Goal: Task Accomplishment & Management: Manage account settings

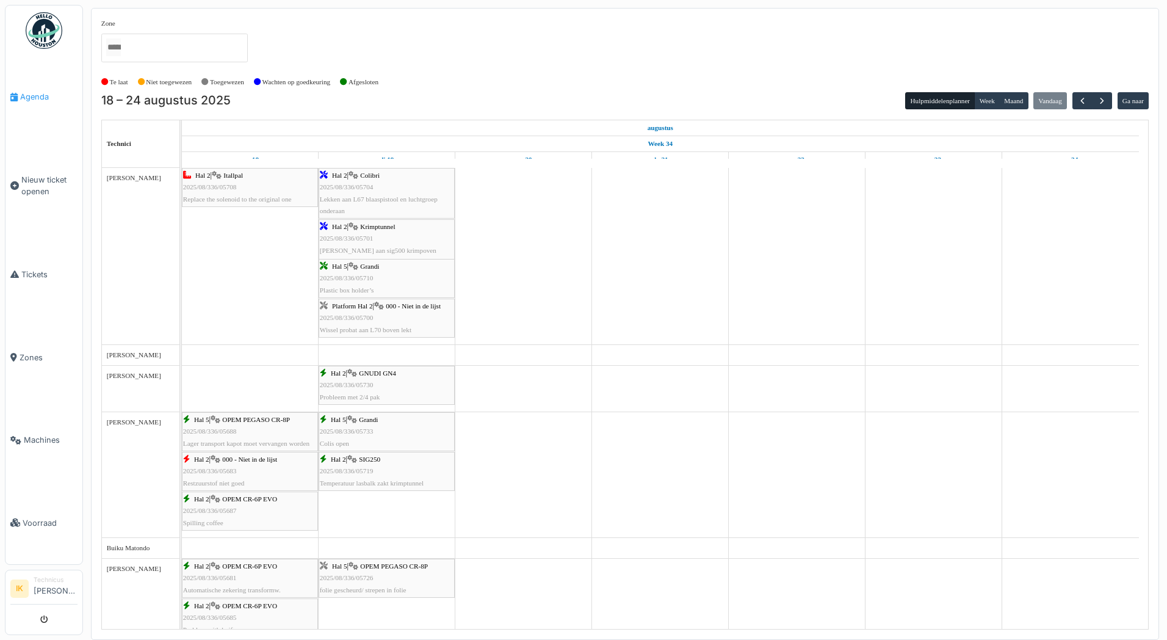
click at [33, 95] on span "Agenda" at bounding box center [48, 97] width 57 height 12
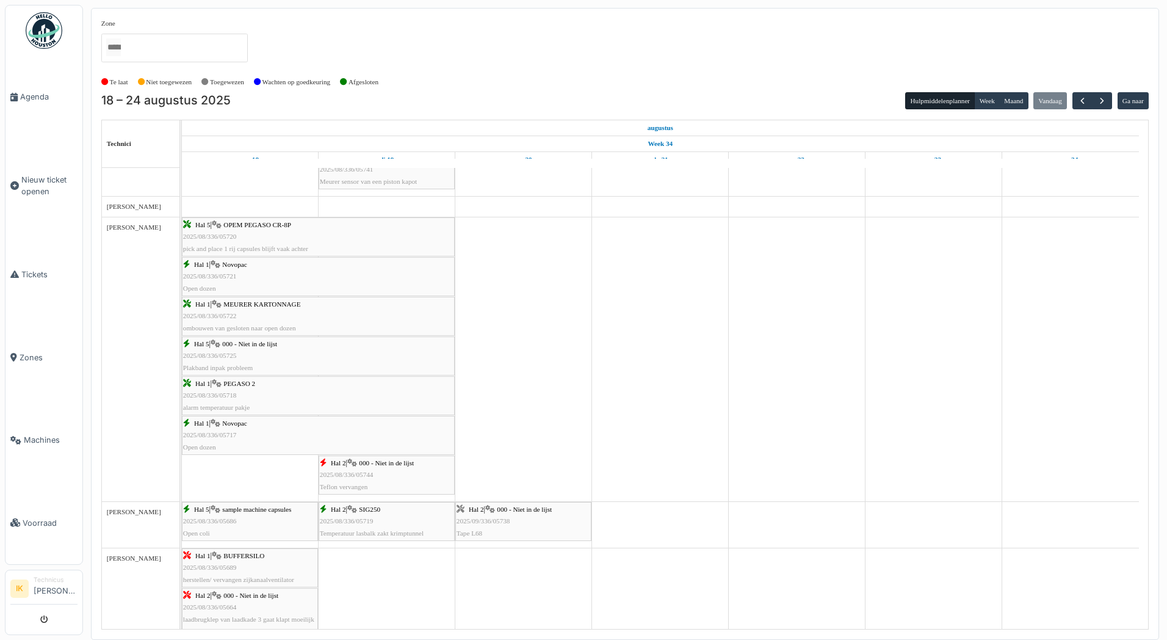
click at [372, 470] on div "Hal 2 | 000 - Niet in de lijst 2025/08/336/05744 Teflon vervangen" at bounding box center [387, 474] width 134 height 35
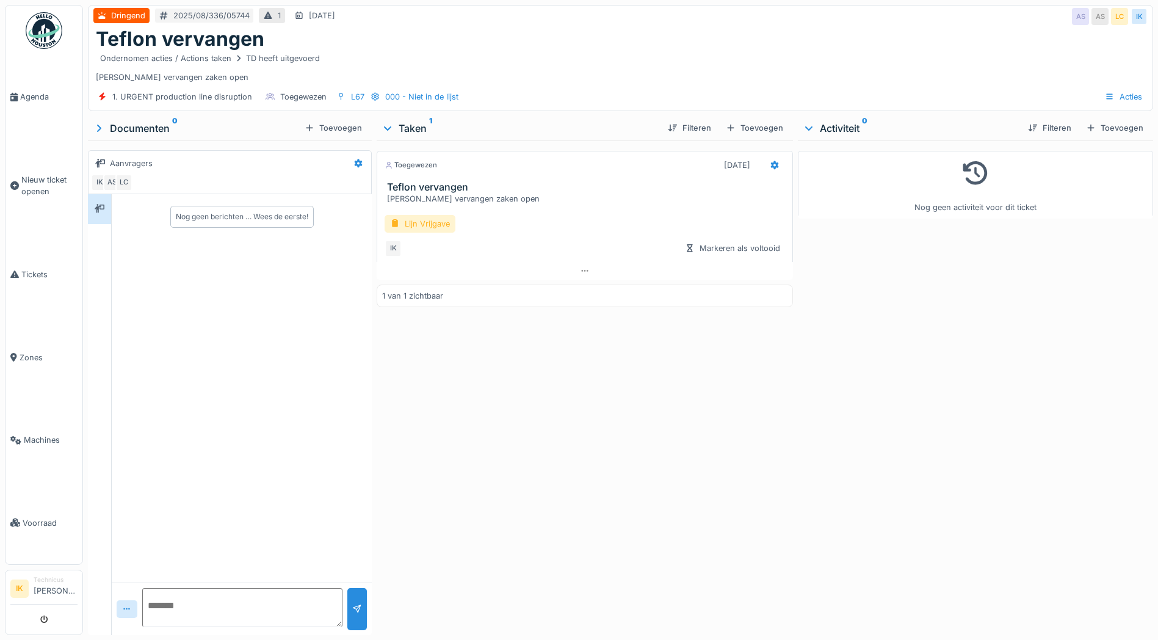
click at [423, 225] on div "Lijn Vrijgave" at bounding box center [420, 224] width 71 height 18
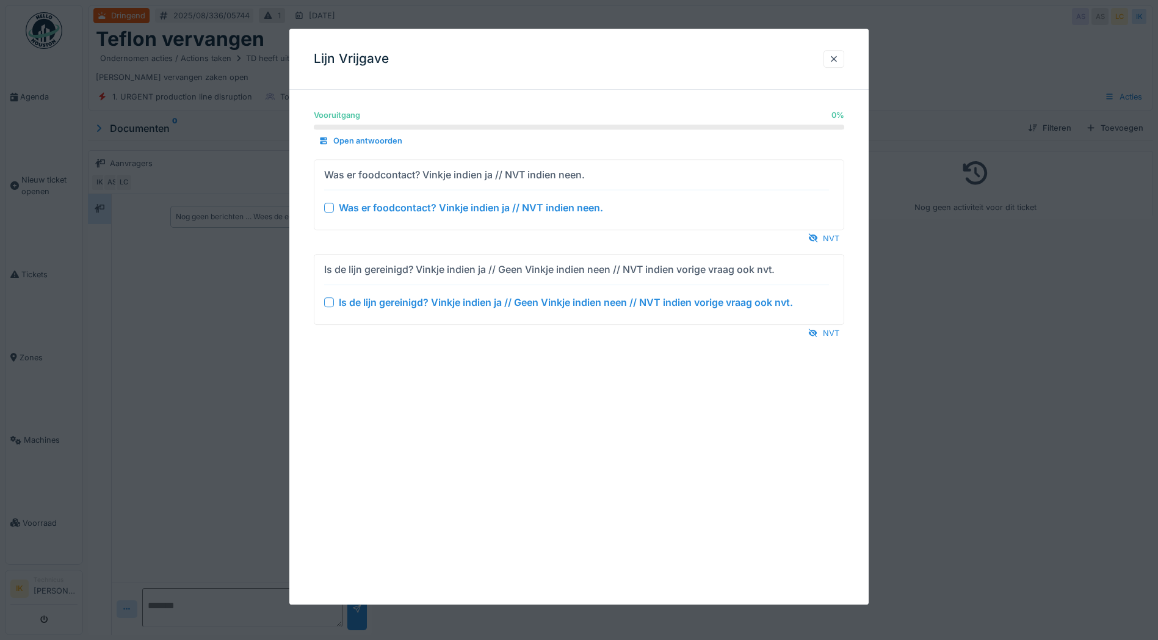
click at [332, 207] on div at bounding box center [329, 208] width 10 height 10
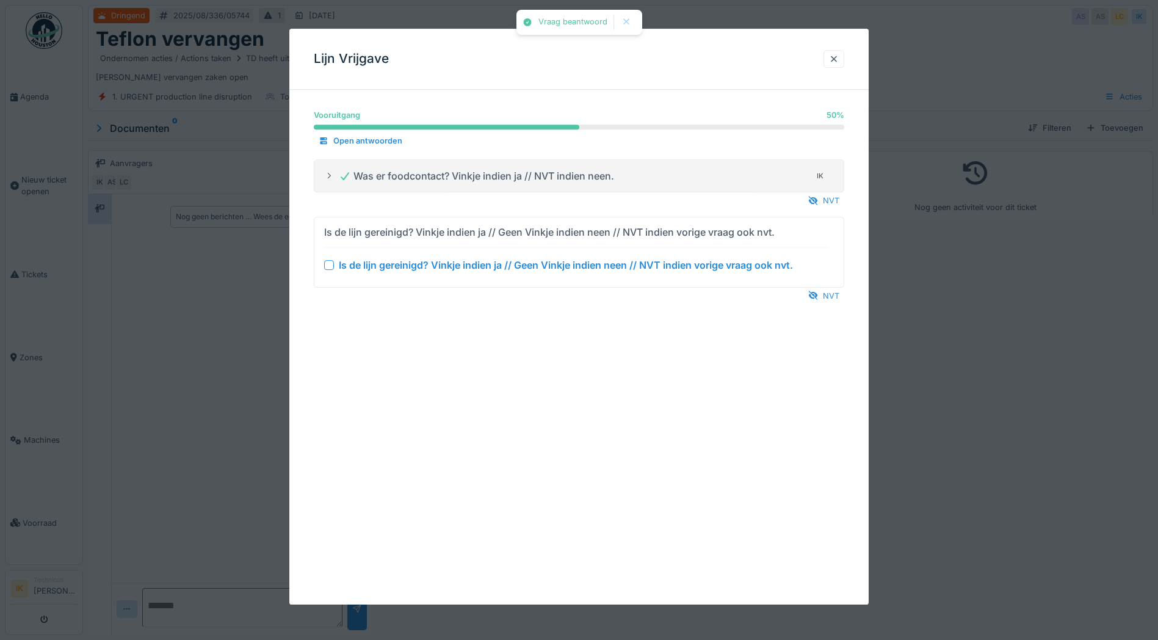
click at [330, 264] on div at bounding box center [329, 265] width 10 height 10
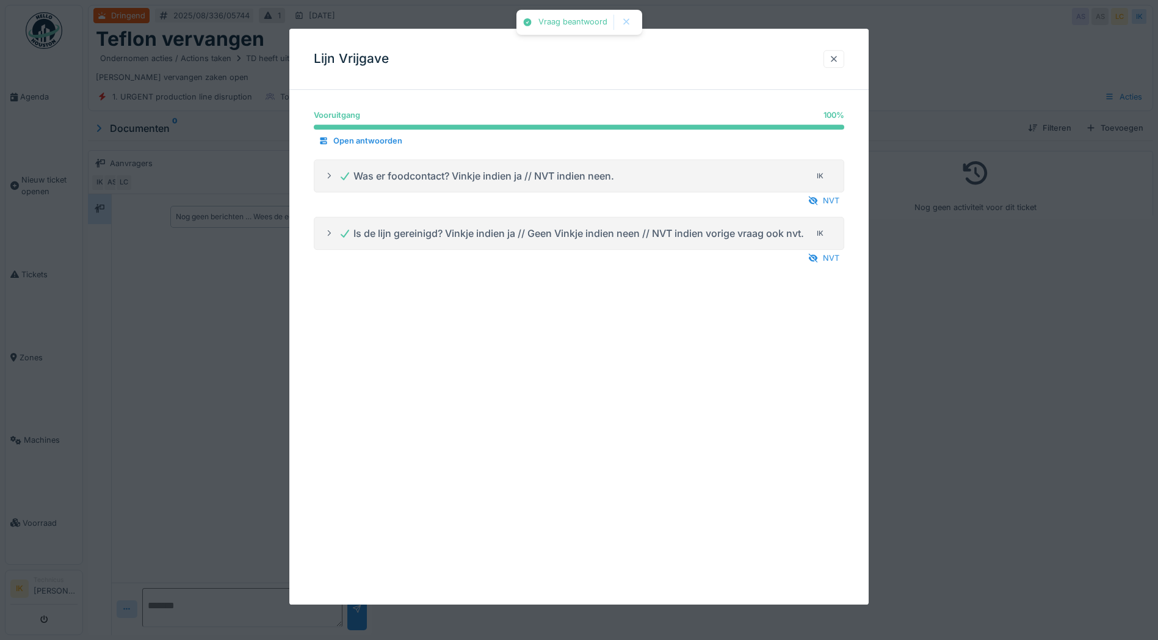
click at [833, 59] on div at bounding box center [834, 59] width 10 height 12
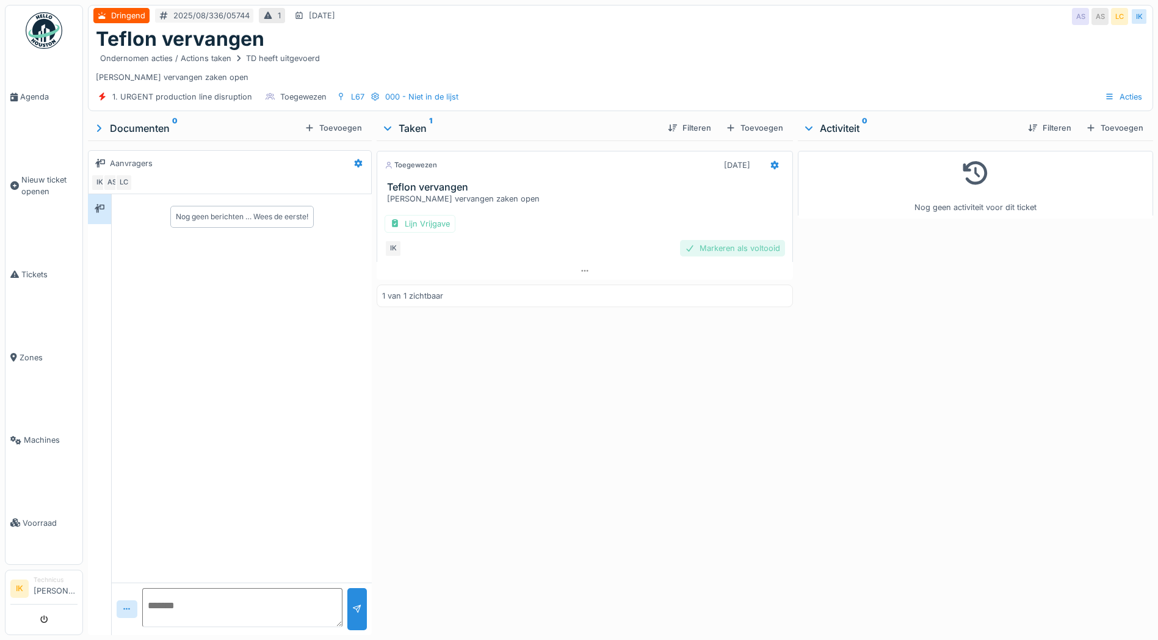
click at [700, 252] on div "Markeren als voltooid" at bounding box center [732, 248] width 105 height 16
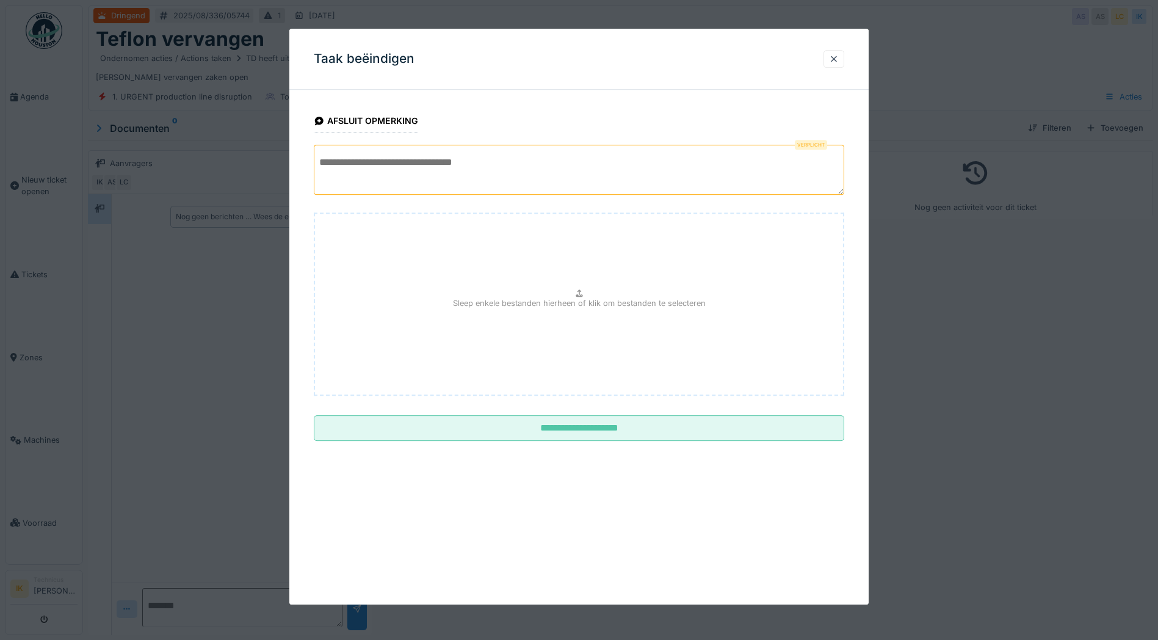
click at [377, 165] on textarea at bounding box center [579, 170] width 531 height 50
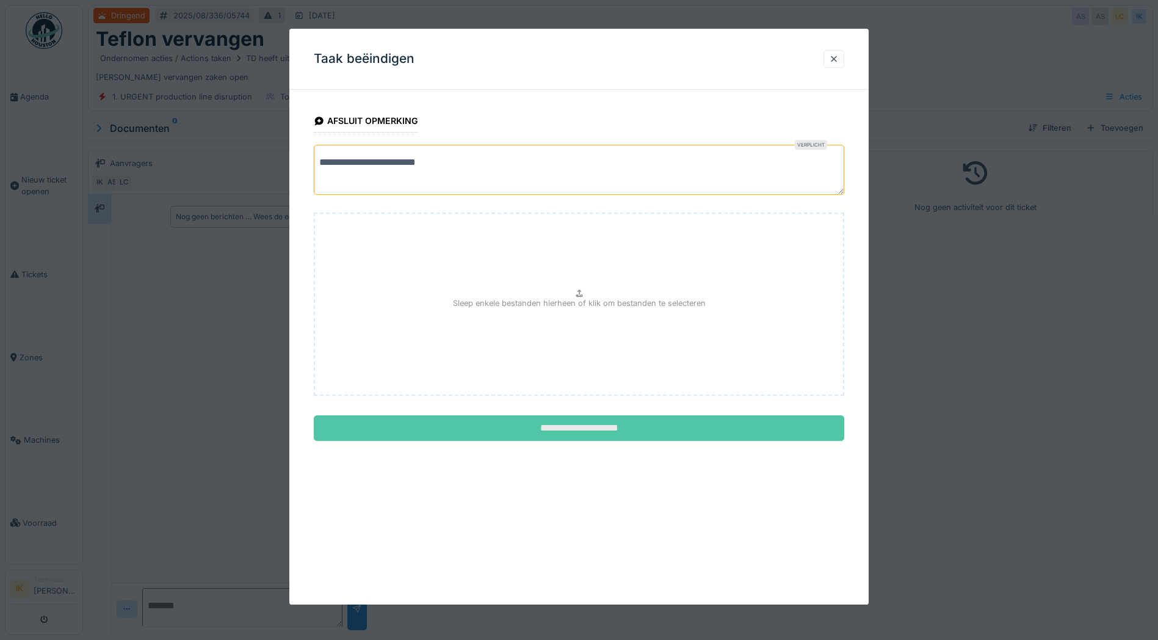
type textarea "**********"
click at [597, 429] on input "**********" at bounding box center [579, 428] width 531 height 26
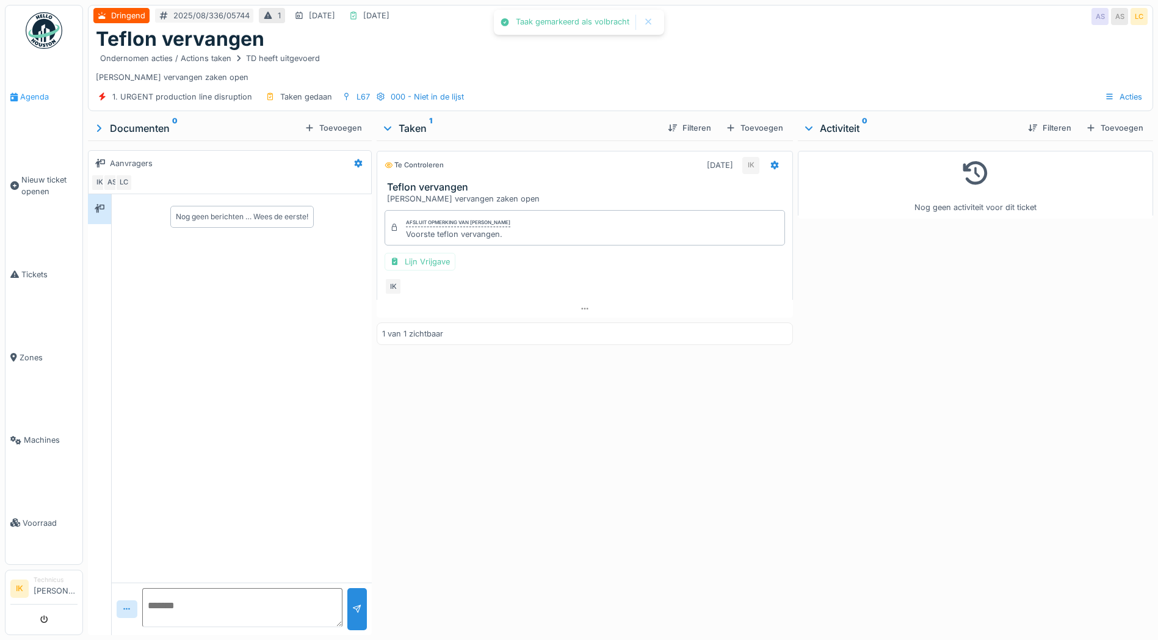
click at [24, 97] on span "Agenda" at bounding box center [48, 97] width 57 height 12
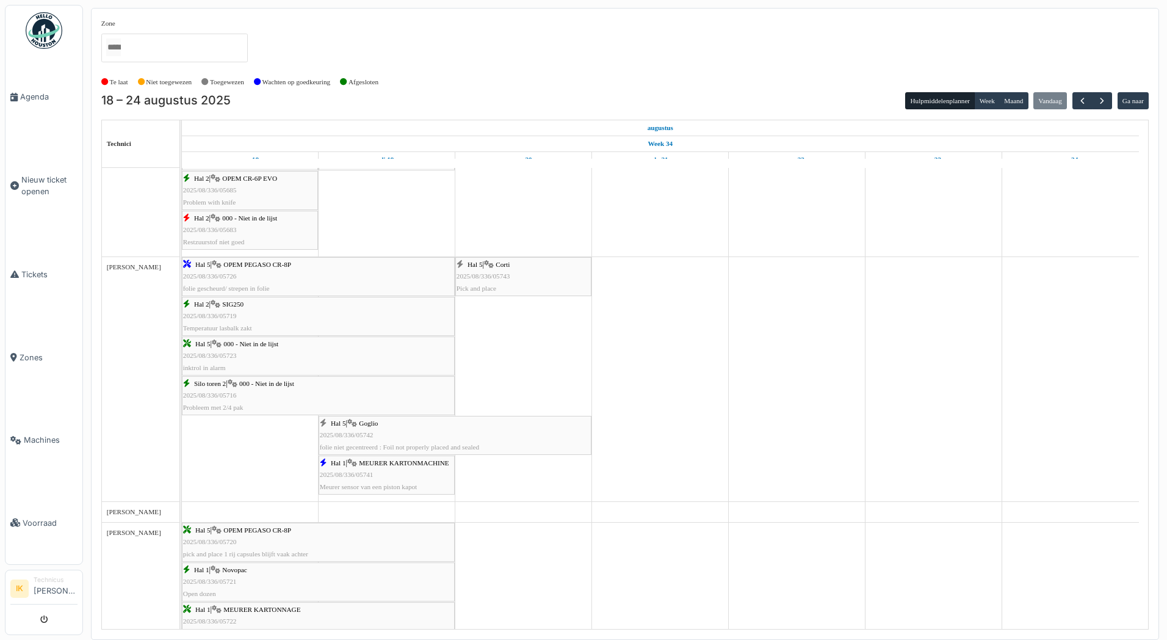
scroll to position [488, 0]
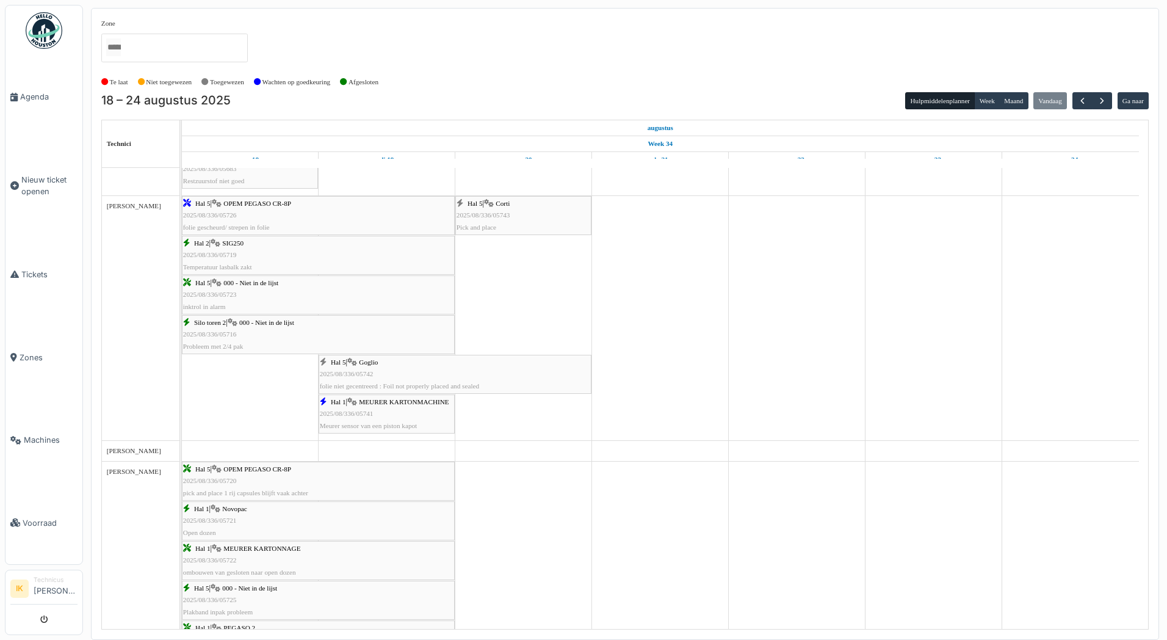
click at [388, 413] on div "Hal 1 | MEURER KARTONMACHINE 2025/08/336/05741 Meurer sensor van een piston kap…" at bounding box center [387, 413] width 134 height 35
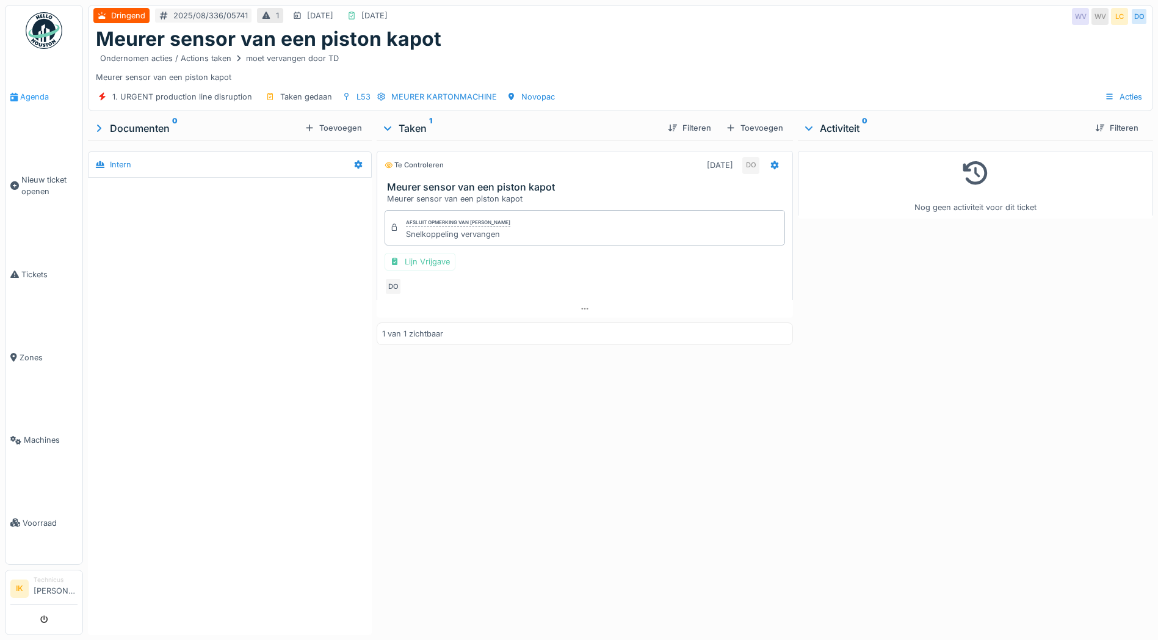
click at [29, 94] on span "Agenda" at bounding box center [48, 97] width 57 height 12
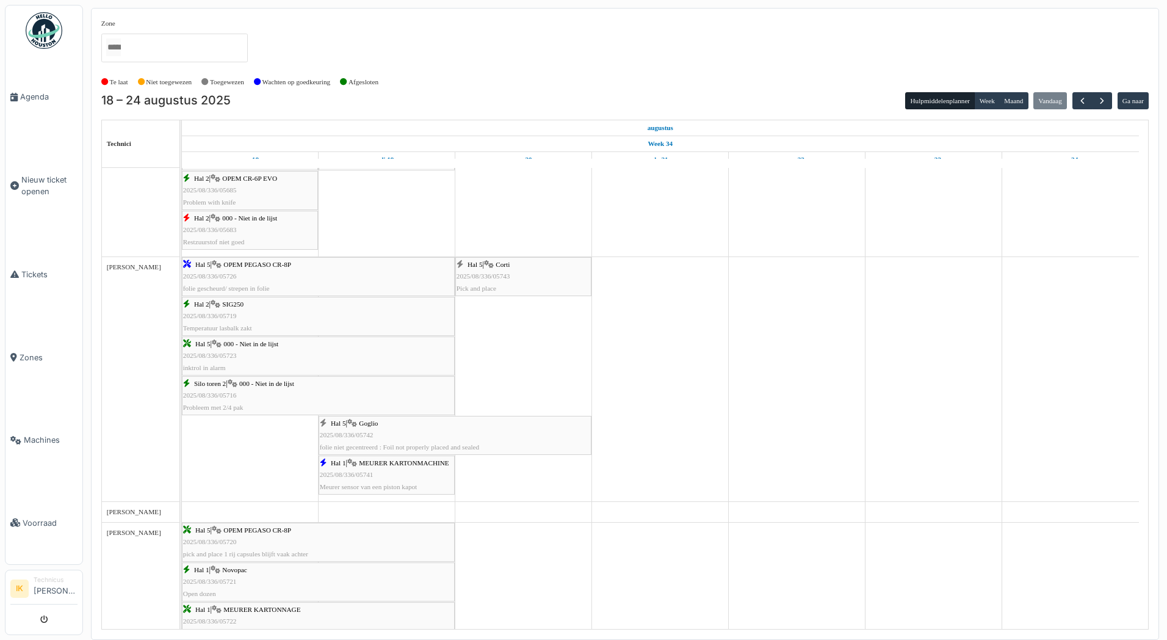
click at [378, 420] on span "Goglio" at bounding box center [368, 422] width 19 height 7
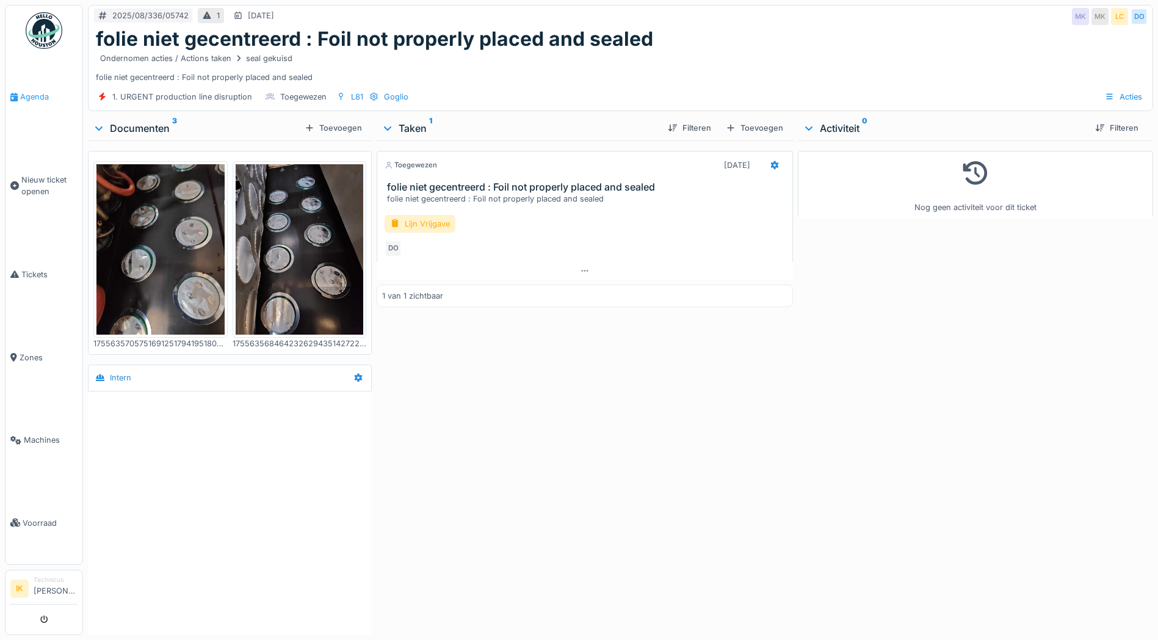
click at [28, 92] on span "Agenda" at bounding box center [48, 97] width 57 height 12
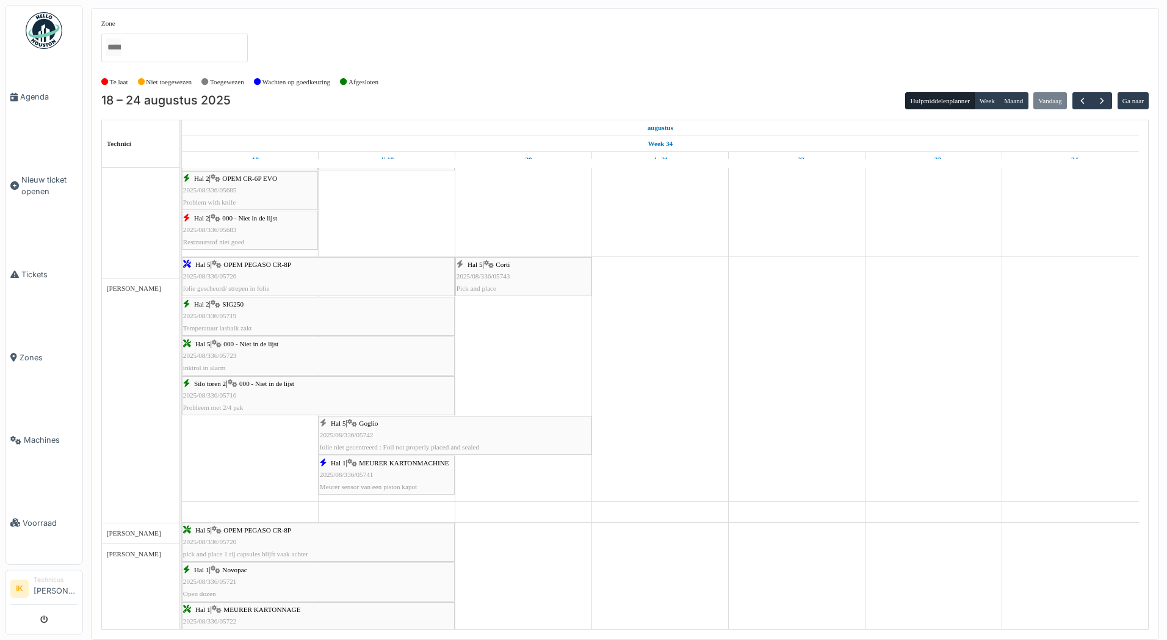
scroll to position [427, 0]
click at [531, 277] on div "Hal 5 | Corti 2025/08/336/05743 Pick and place" at bounding box center [524, 276] width 134 height 35
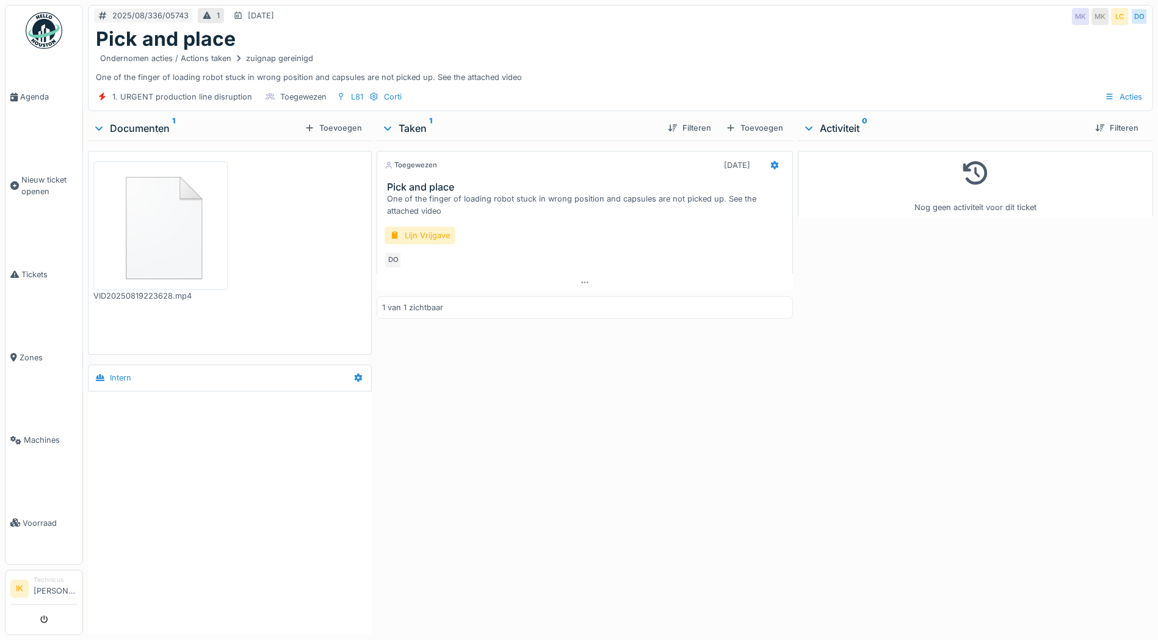
click at [141, 250] on img at bounding box center [160, 225] width 128 height 123
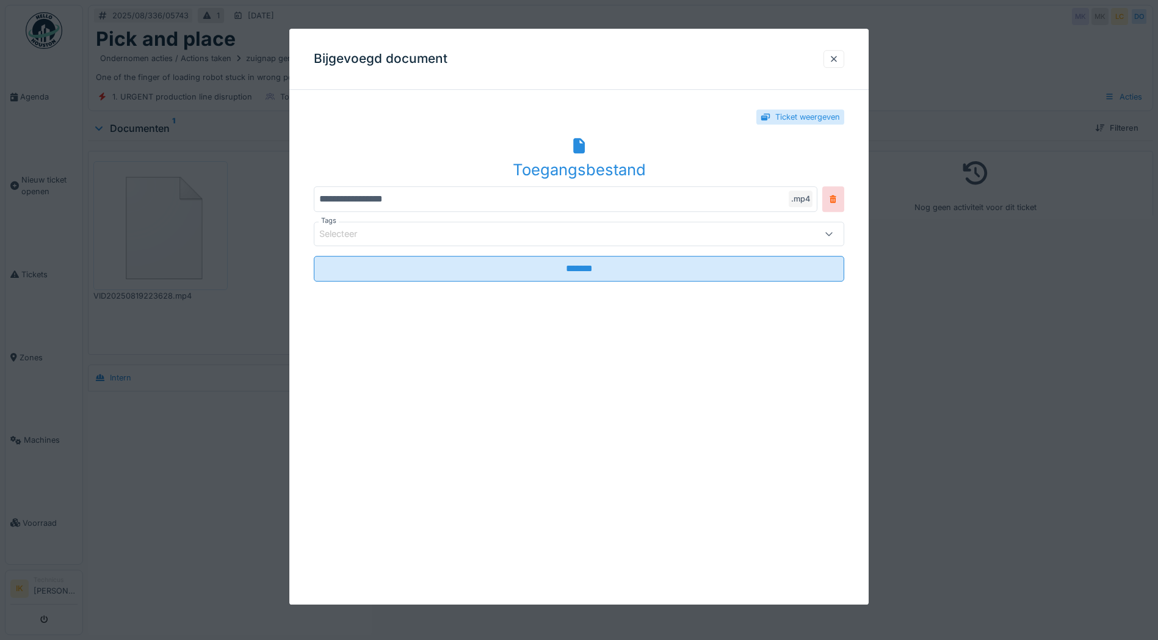
click at [583, 150] on icon at bounding box center [579, 146] width 12 height 16
click at [838, 59] on div at bounding box center [834, 59] width 10 height 12
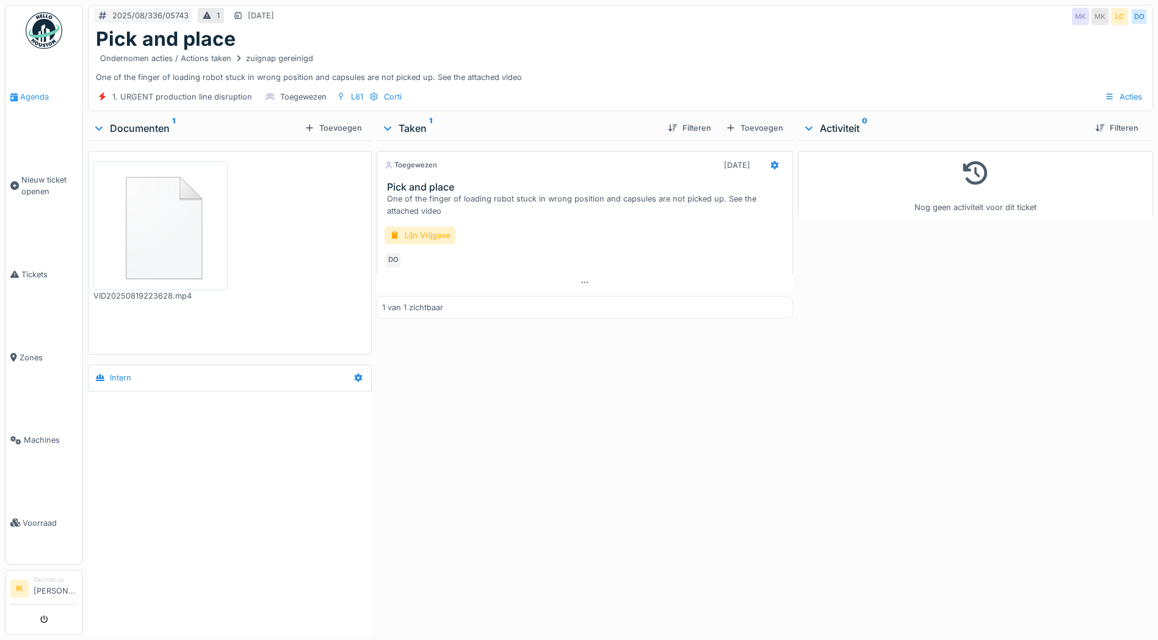
click at [33, 98] on span "Agenda" at bounding box center [48, 97] width 57 height 12
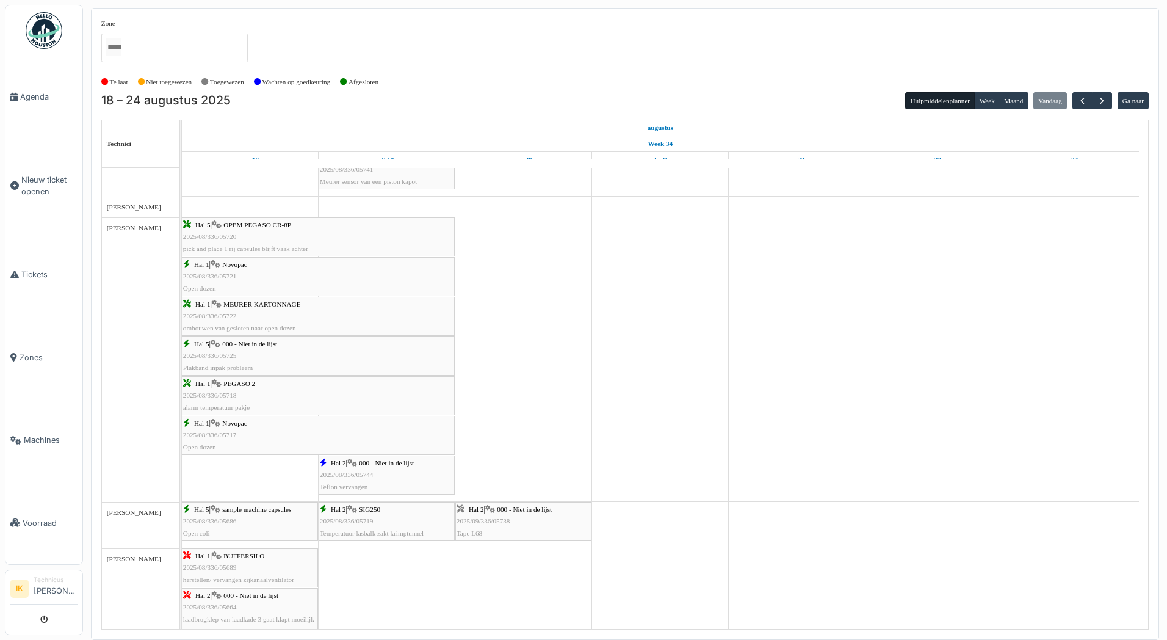
scroll to position [733, 0]
click at [37, 93] on span "Agenda" at bounding box center [48, 97] width 57 height 12
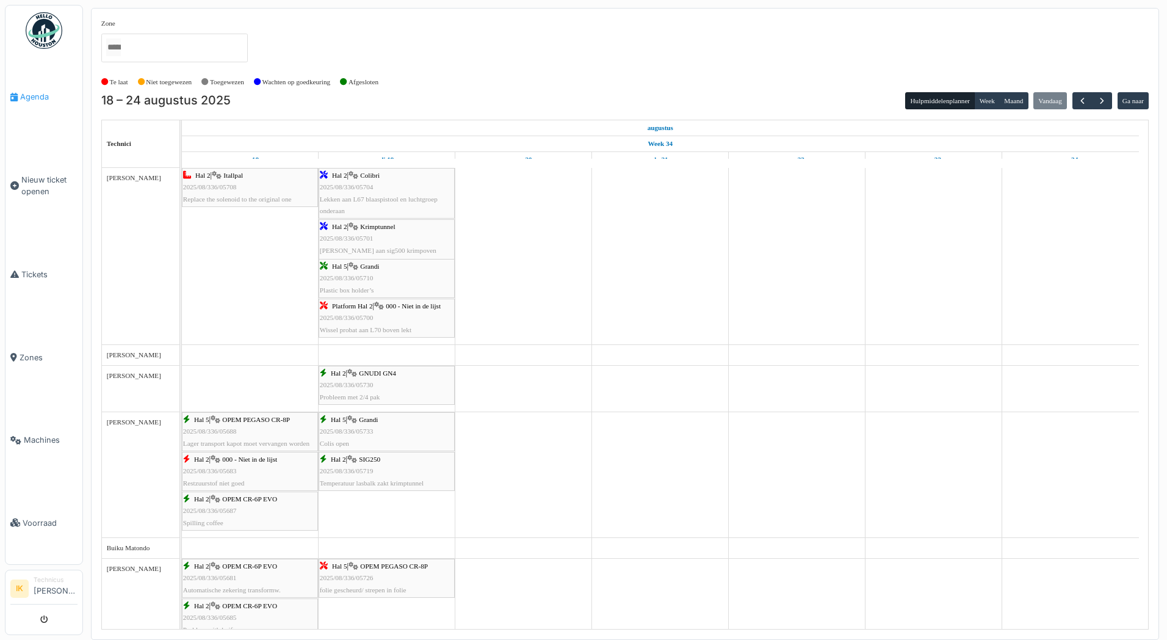
click at [29, 97] on span "Agenda" at bounding box center [48, 97] width 57 height 12
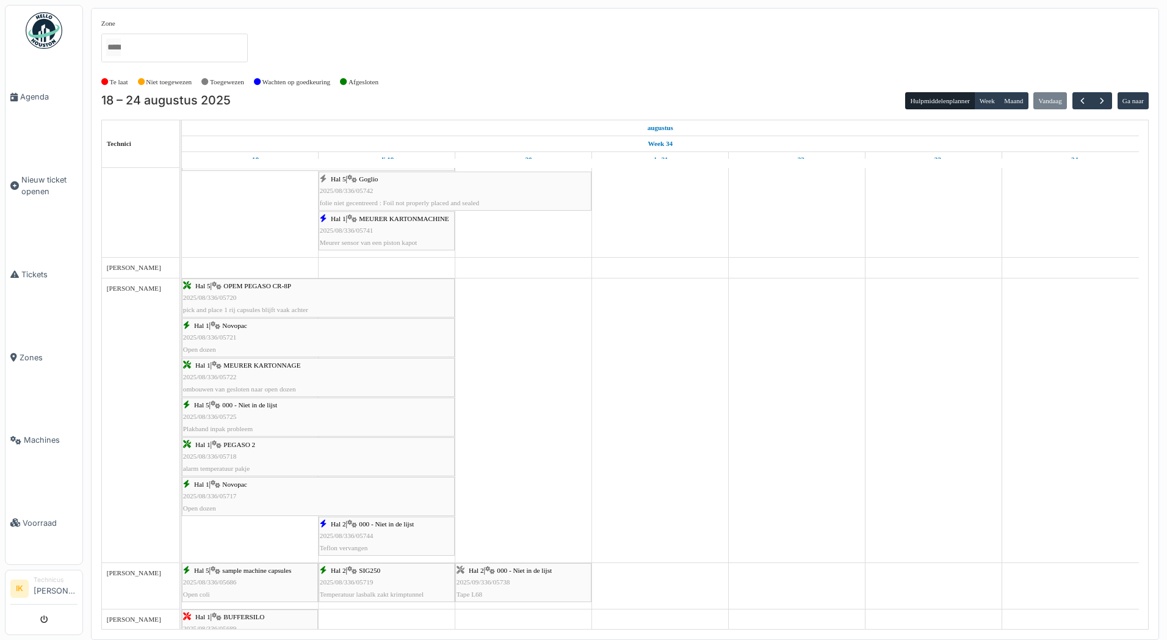
scroll to position [705, 0]
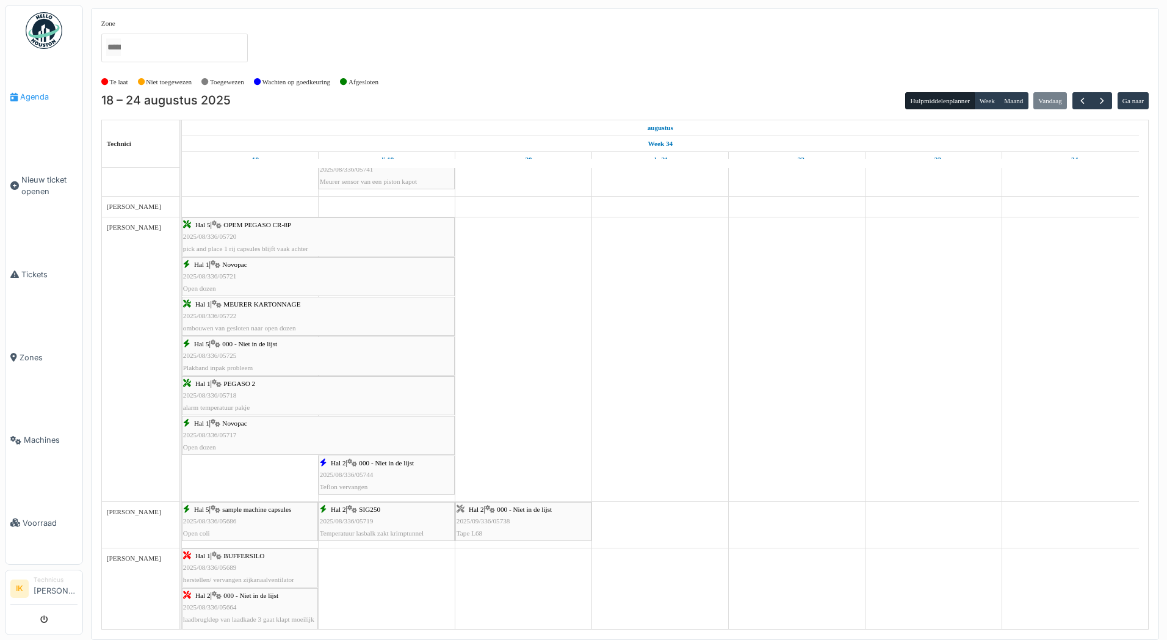
click at [38, 95] on span "Agenda" at bounding box center [48, 97] width 57 height 12
click at [476, 233] on span "2025/08/336/05745" at bounding box center [484, 236] width 54 height 7
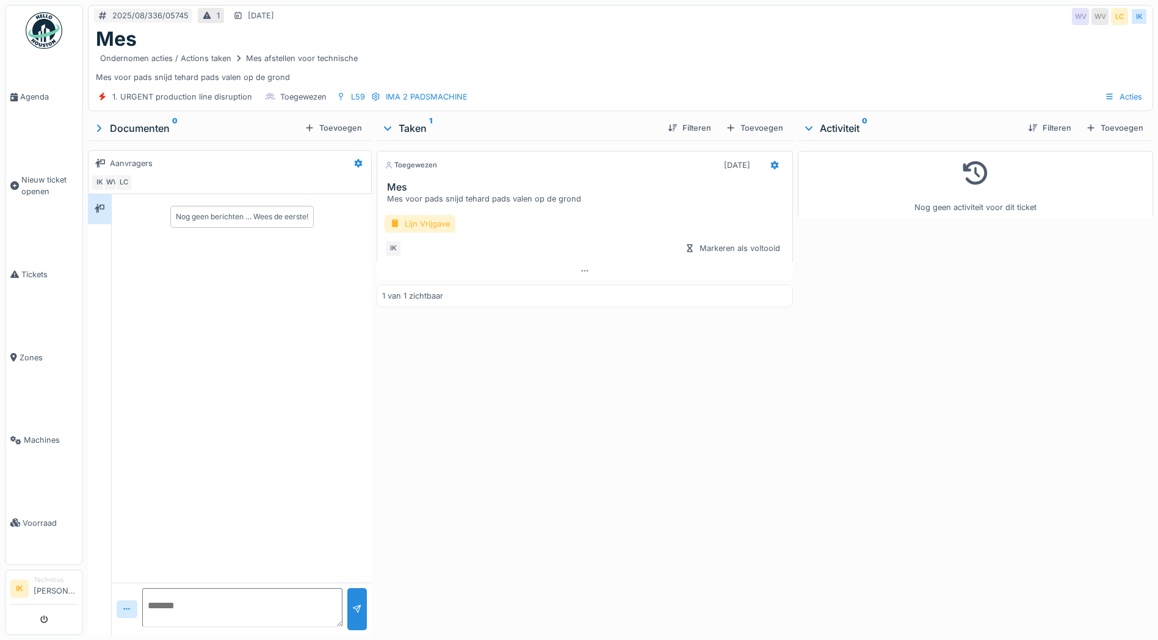
click at [424, 221] on div "Lijn Vrijgave" at bounding box center [420, 224] width 71 height 18
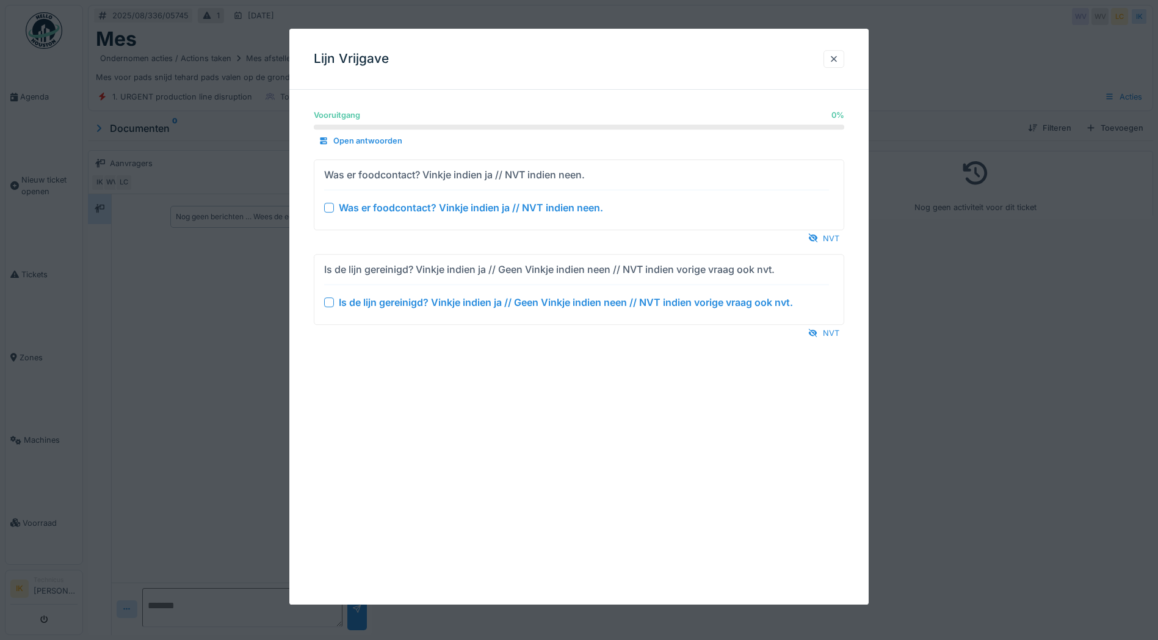
click at [325, 206] on div at bounding box center [329, 208] width 10 height 10
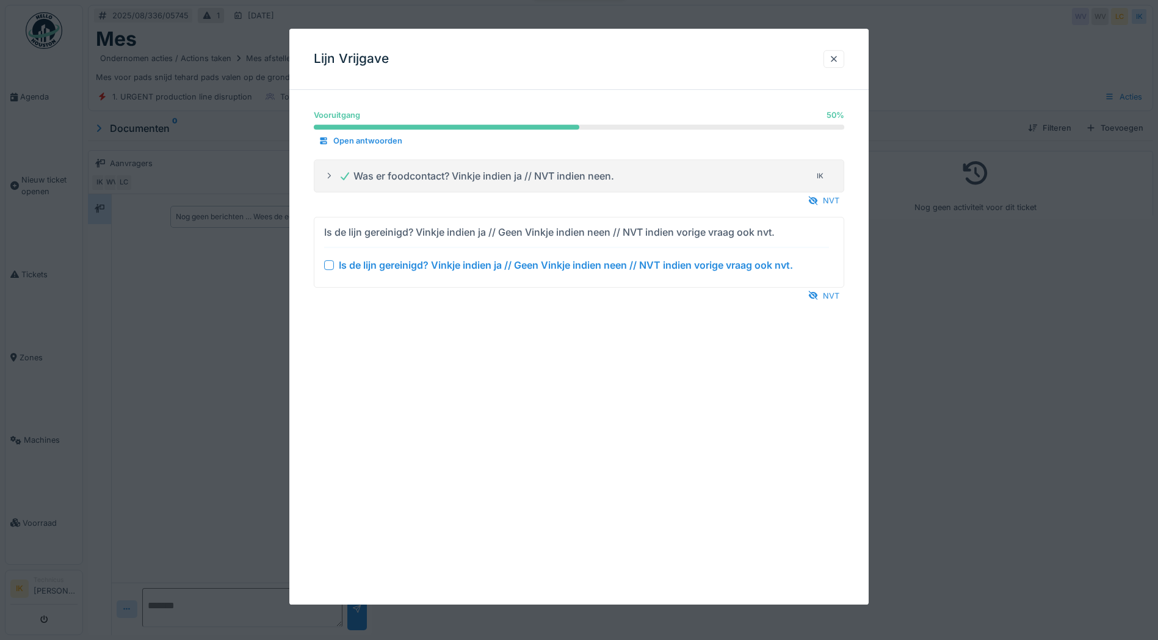
click at [327, 266] on div at bounding box center [329, 265] width 10 height 10
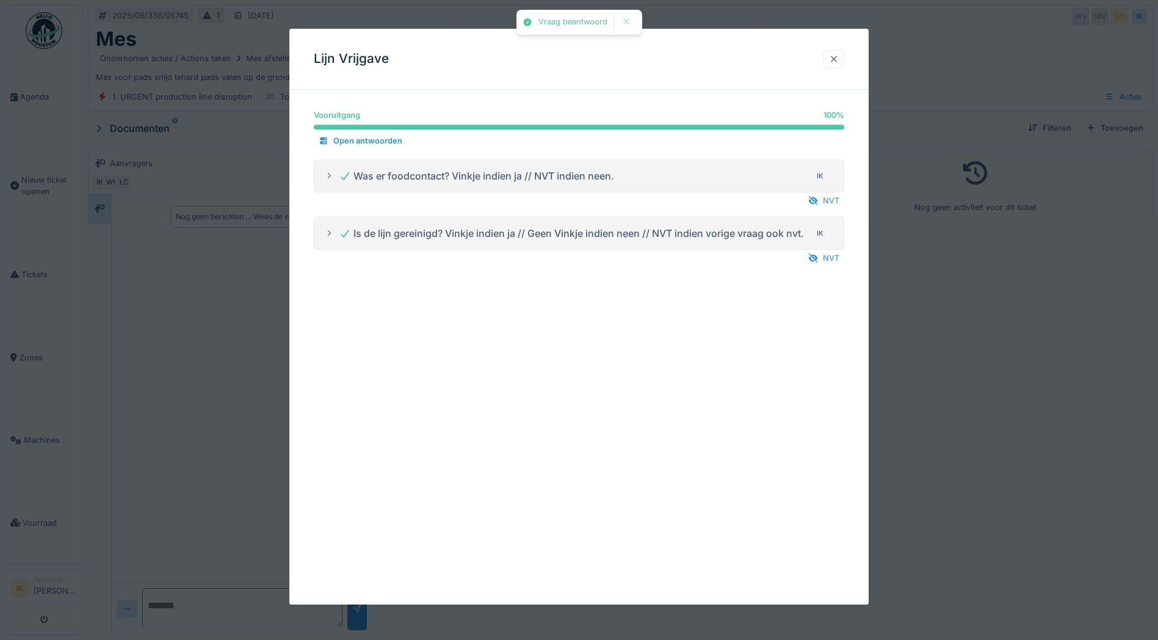
click at [839, 59] on div at bounding box center [834, 59] width 10 height 12
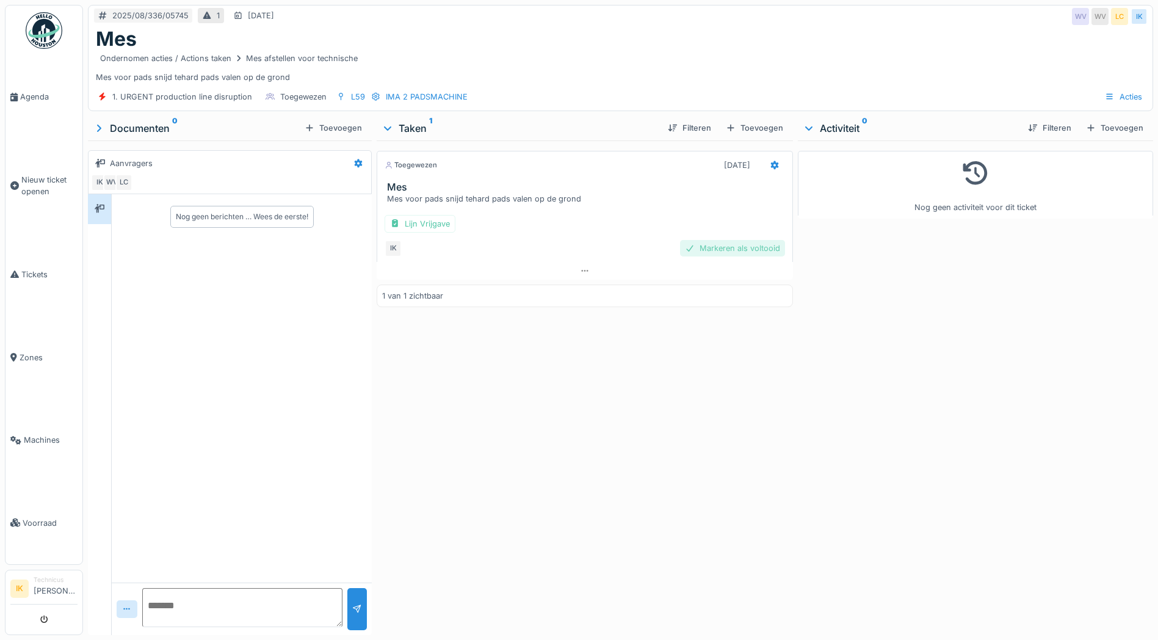
click at [706, 245] on div "Markeren als voltooid" at bounding box center [732, 248] width 105 height 16
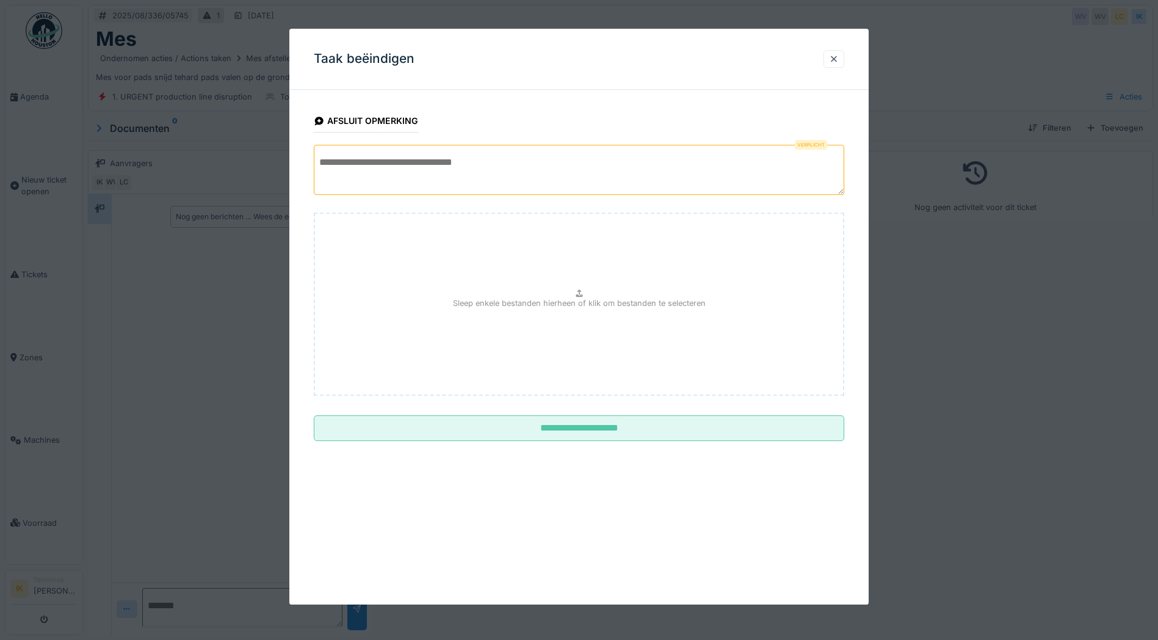
click at [366, 164] on textarea at bounding box center [579, 170] width 531 height 50
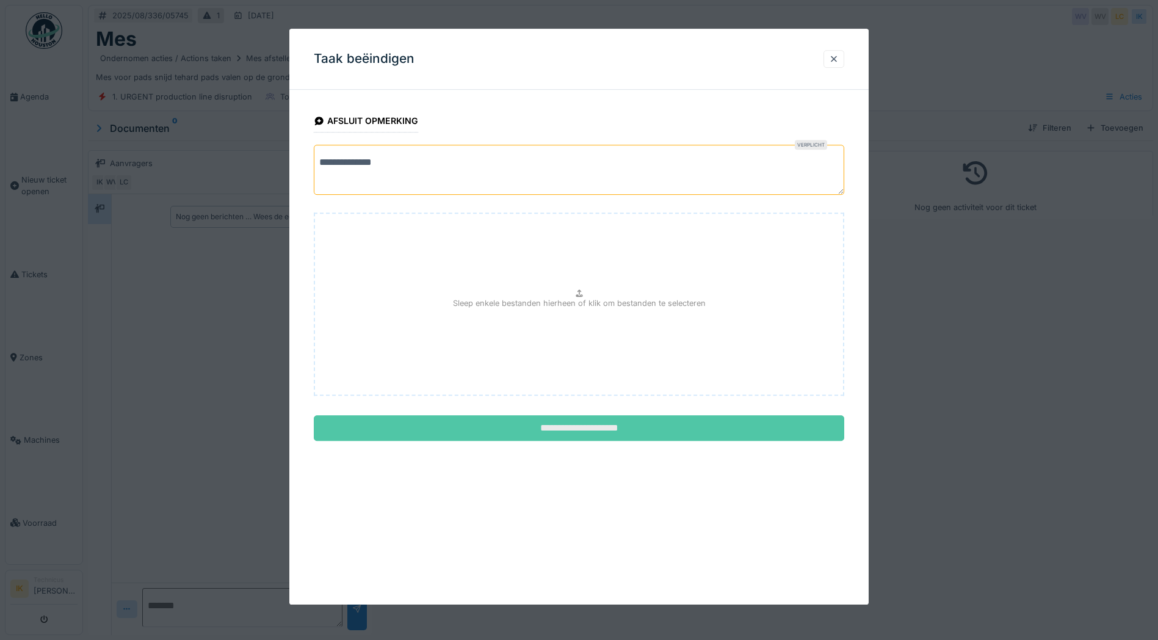
type textarea "**********"
click at [556, 424] on input "**********" at bounding box center [579, 428] width 531 height 26
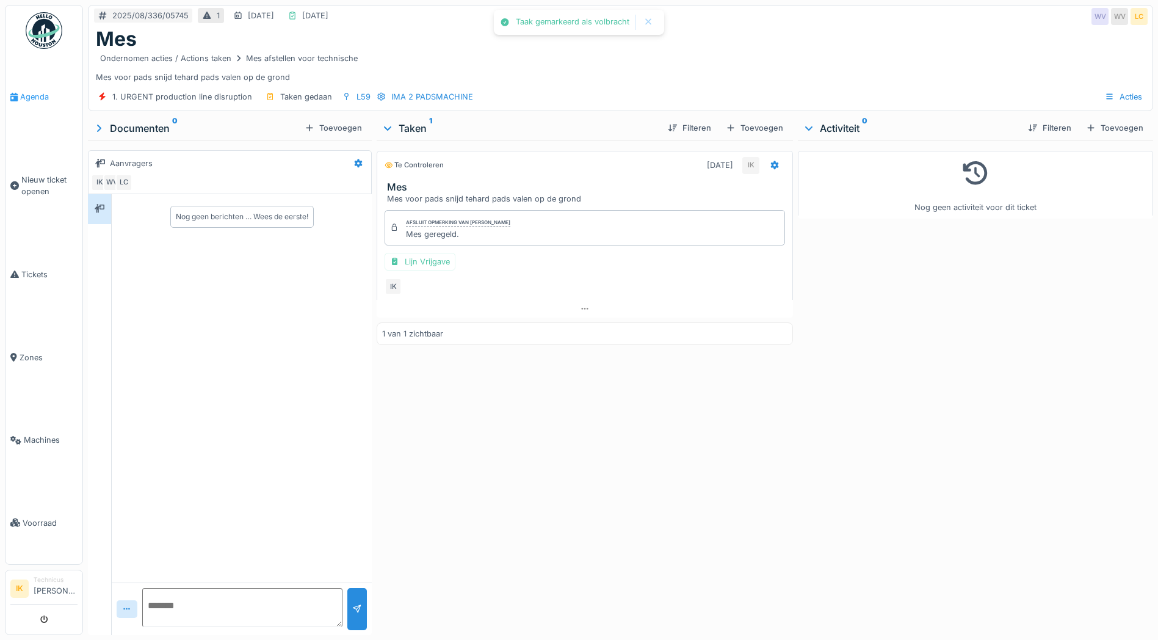
click at [43, 96] on span "Agenda" at bounding box center [48, 97] width 57 height 12
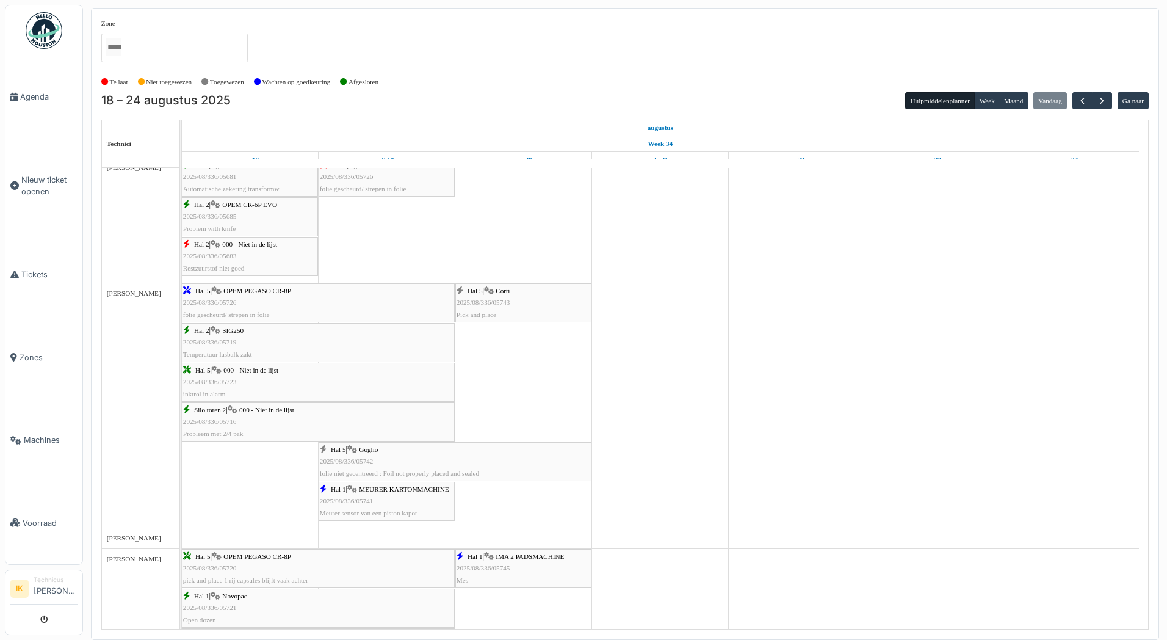
scroll to position [550, 0]
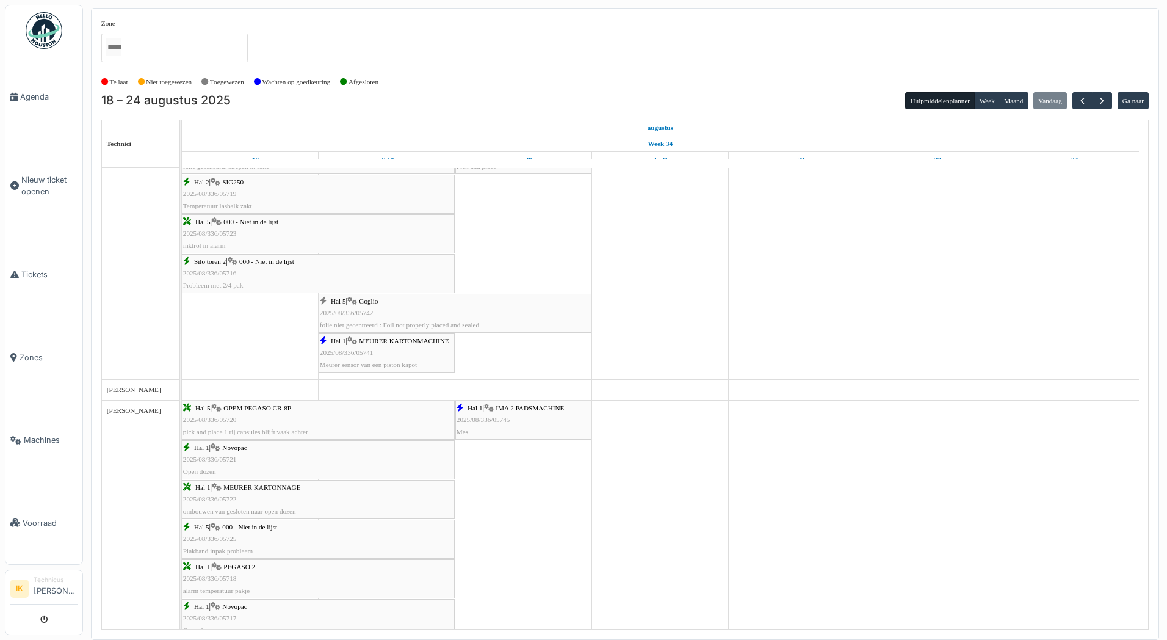
click at [507, 421] on span "2025/08/336/05745" at bounding box center [484, 419] width 54 height 7
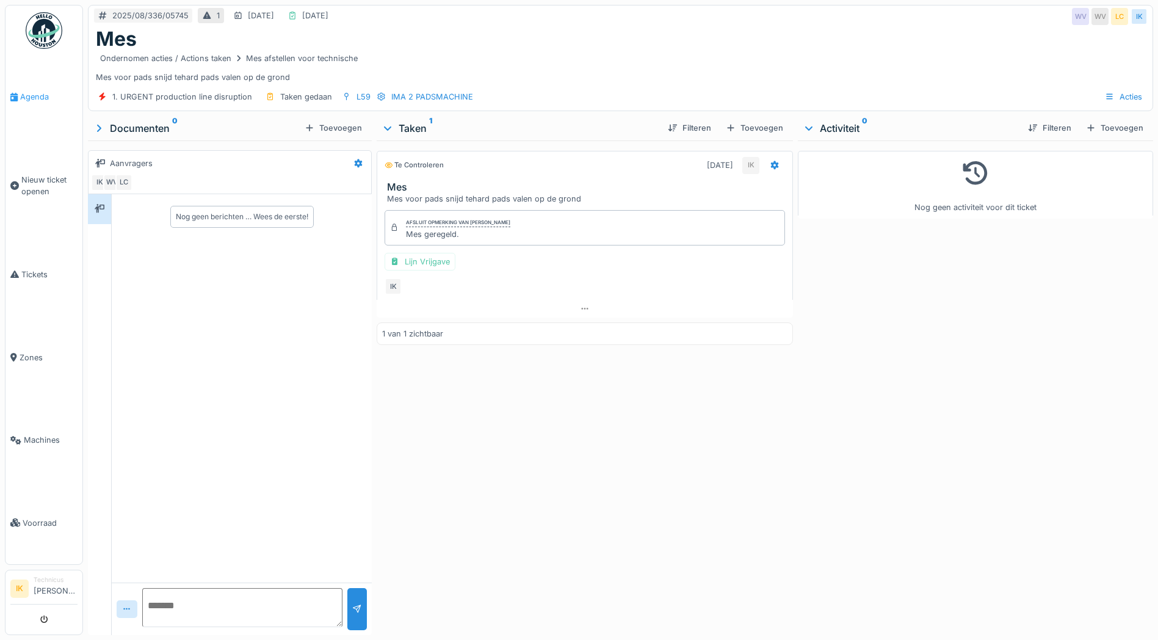
click at [29, 98] on span "Agenda" at bounding box center [48, 97] width 57 height 12
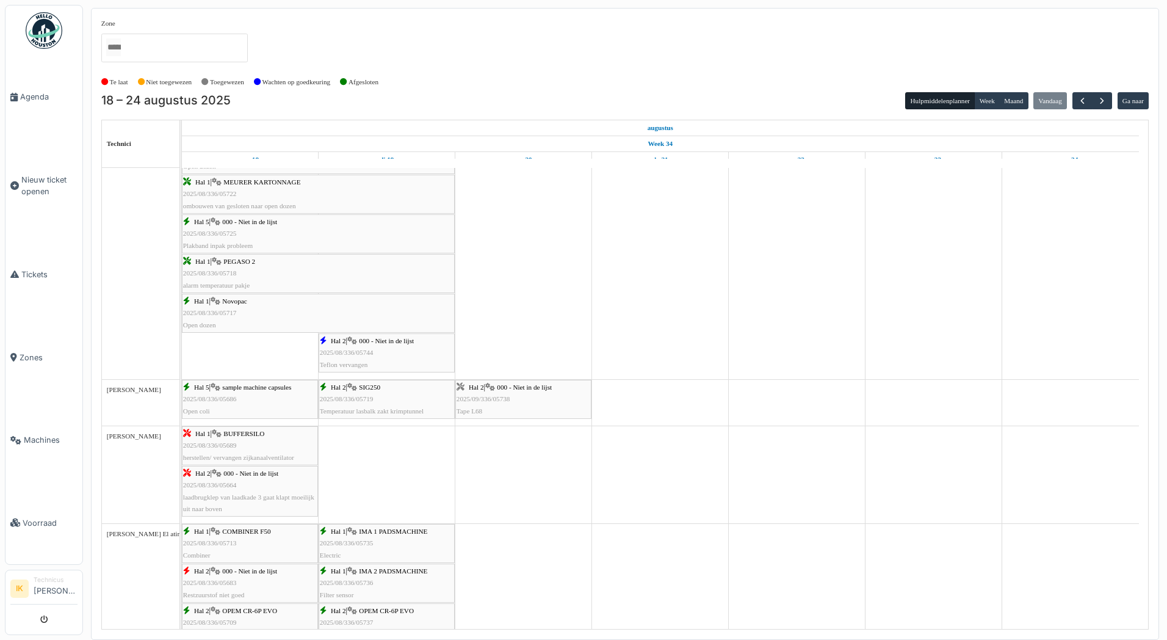
click at [499, 397] on span "2025/09/336/05738" at bounding box center [484, 398] width 54 height 7
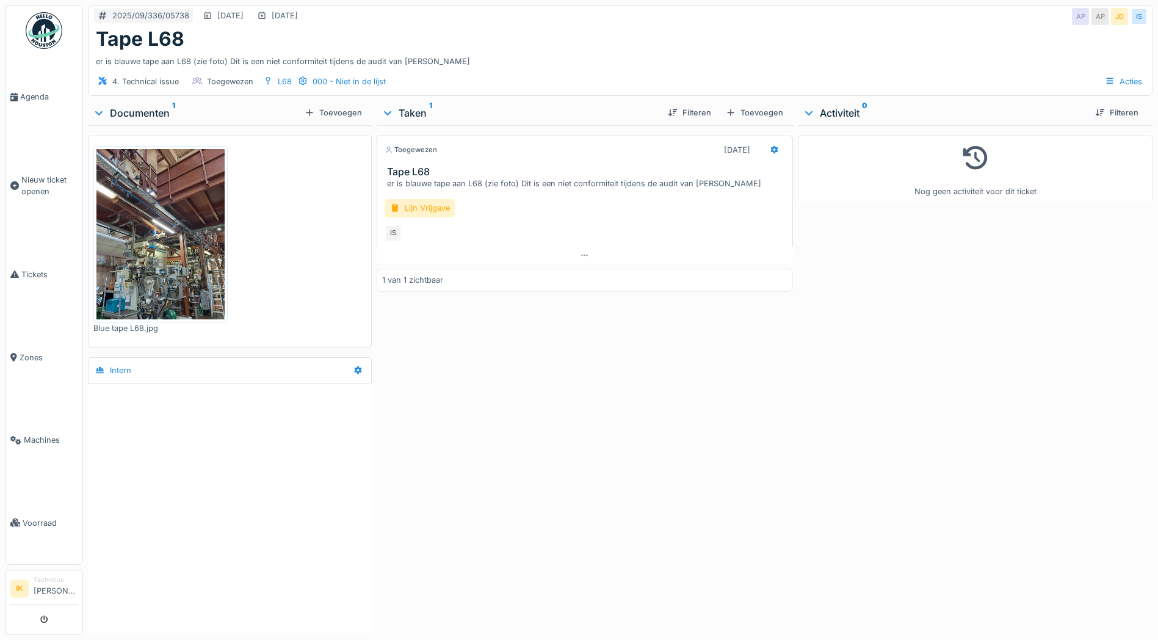
click at [177, 242] on img at bounding box center [160, 234] width 128 height 170
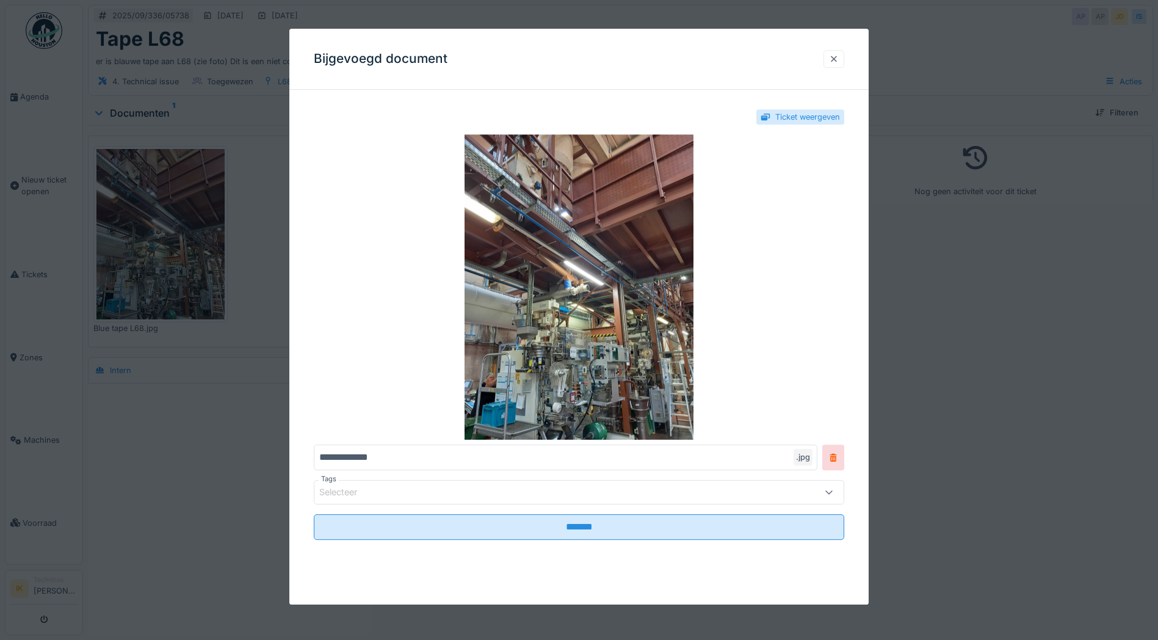
click at [835, 59] on div at bounding box center [834, 59] width 10 height 12
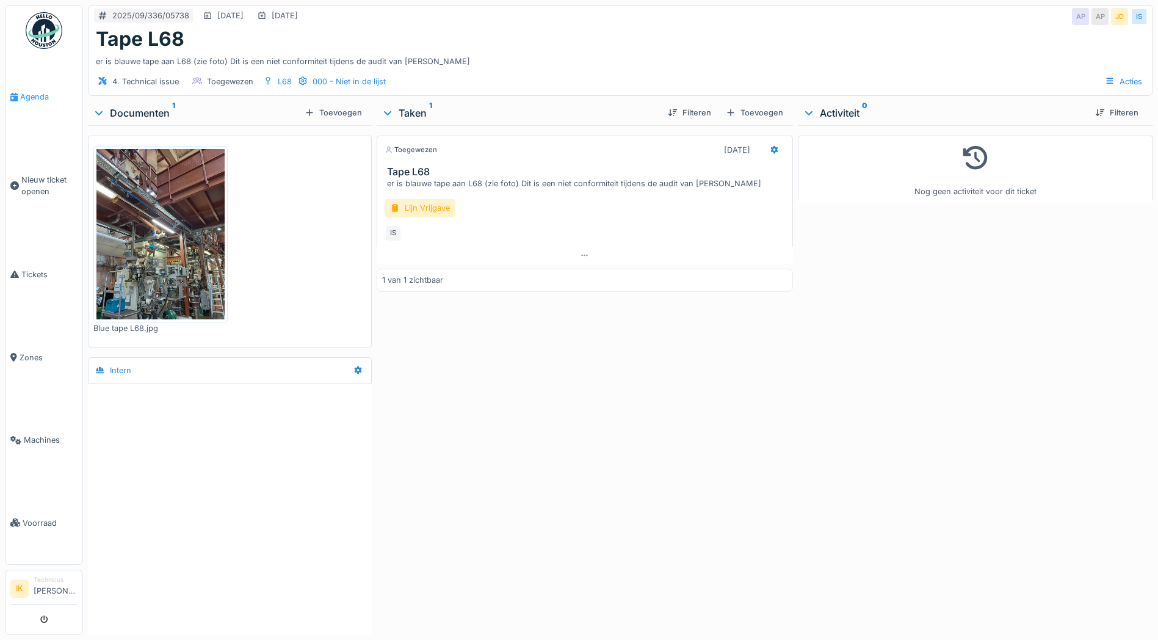
click at [31, 95] on span "Agenda" at bounding box center [48, 97] width 57 height 12
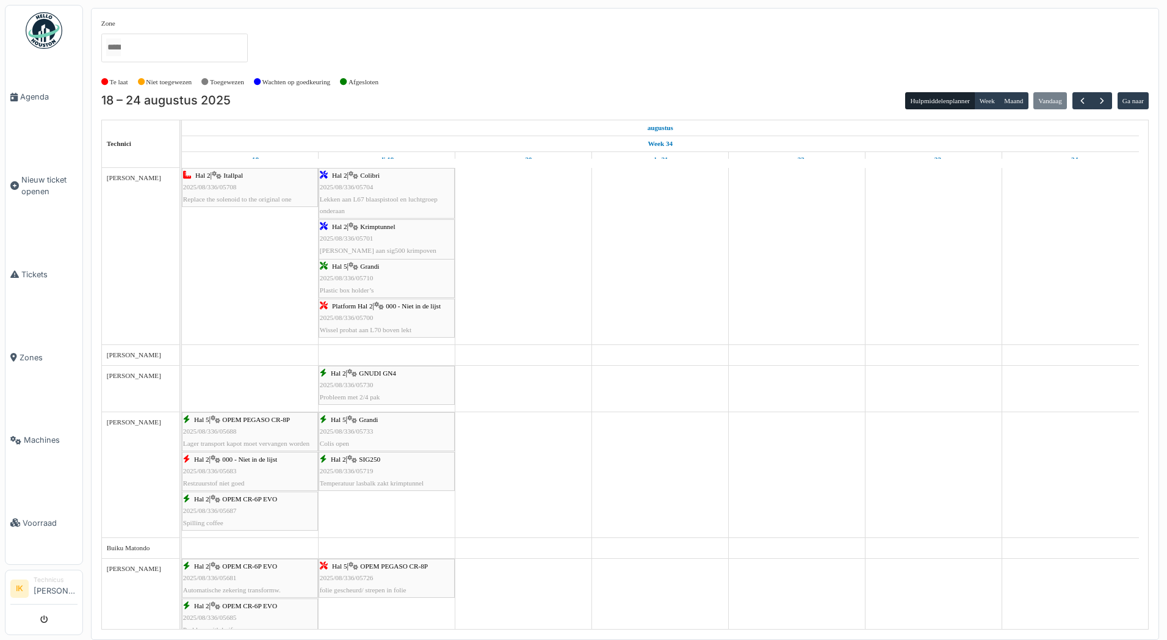
click at [34, 96] on span "Agenda" at bounding box center [48, 97] width 57 height 12
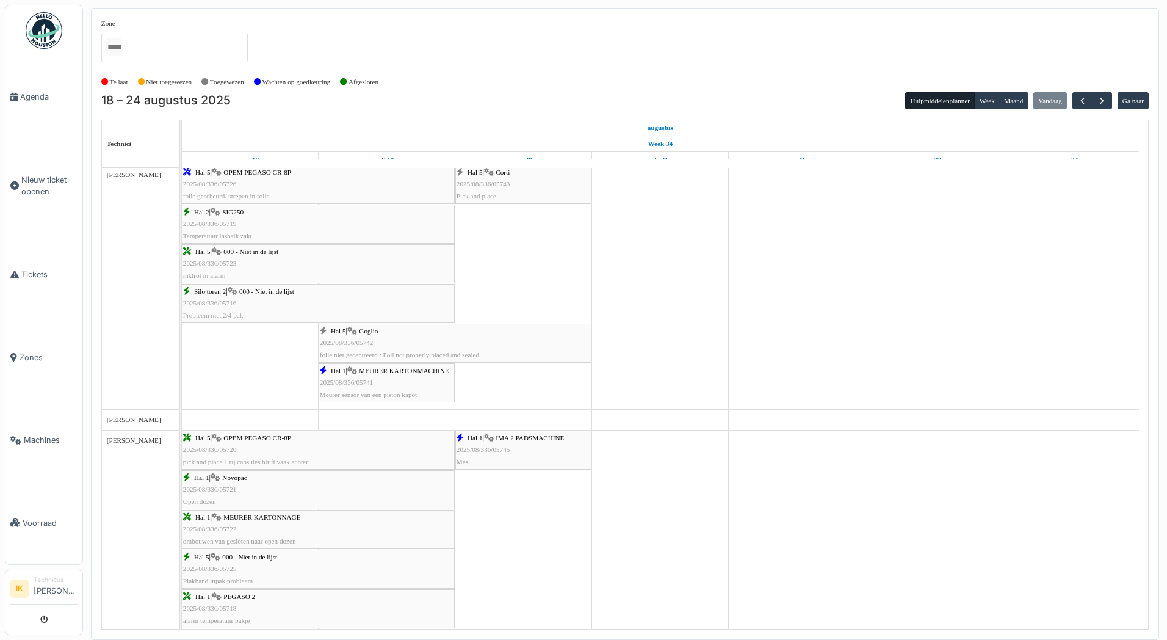
scroll to position [578, 0]
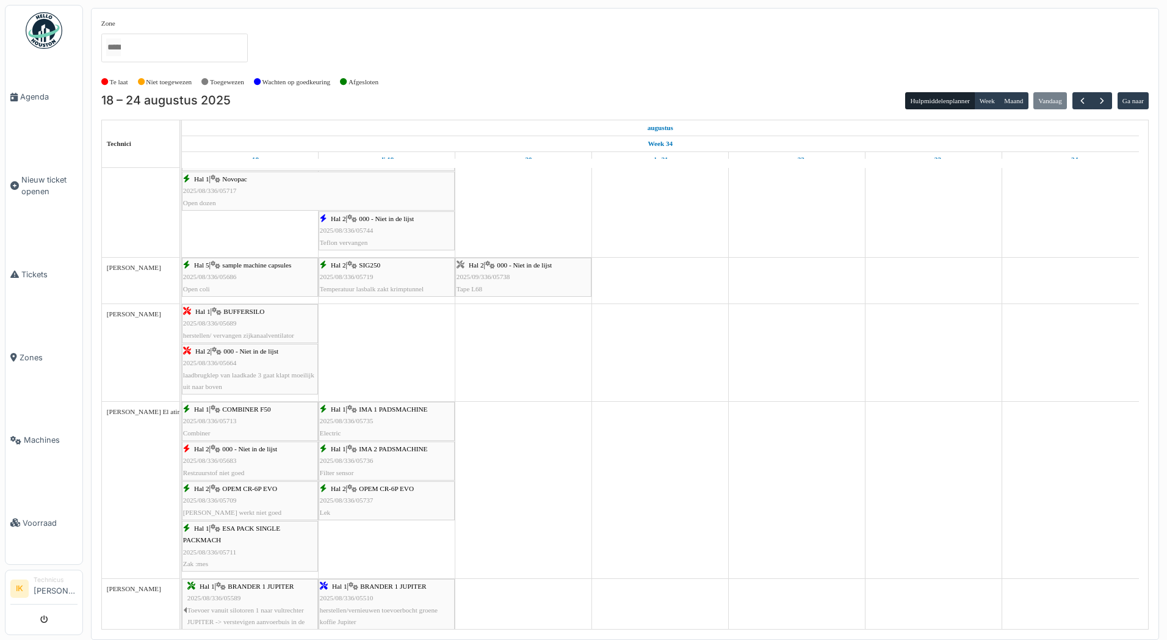
click at [396, 278] on div "Hal 2 | SIG250 2025/08/336/05719 Temperatuur lasbalk zakt krimptunnel" at bounding box center [387, 276] width 134 height 35
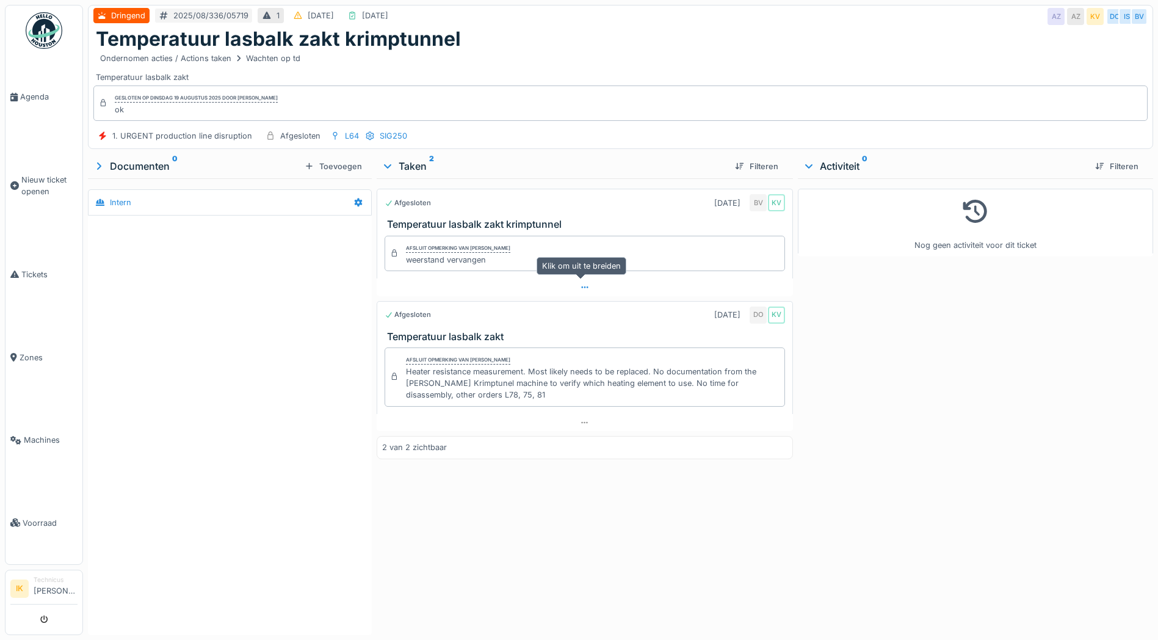
click at [582, 288] on icon at bounding box center [585, 287] width 7 height 2
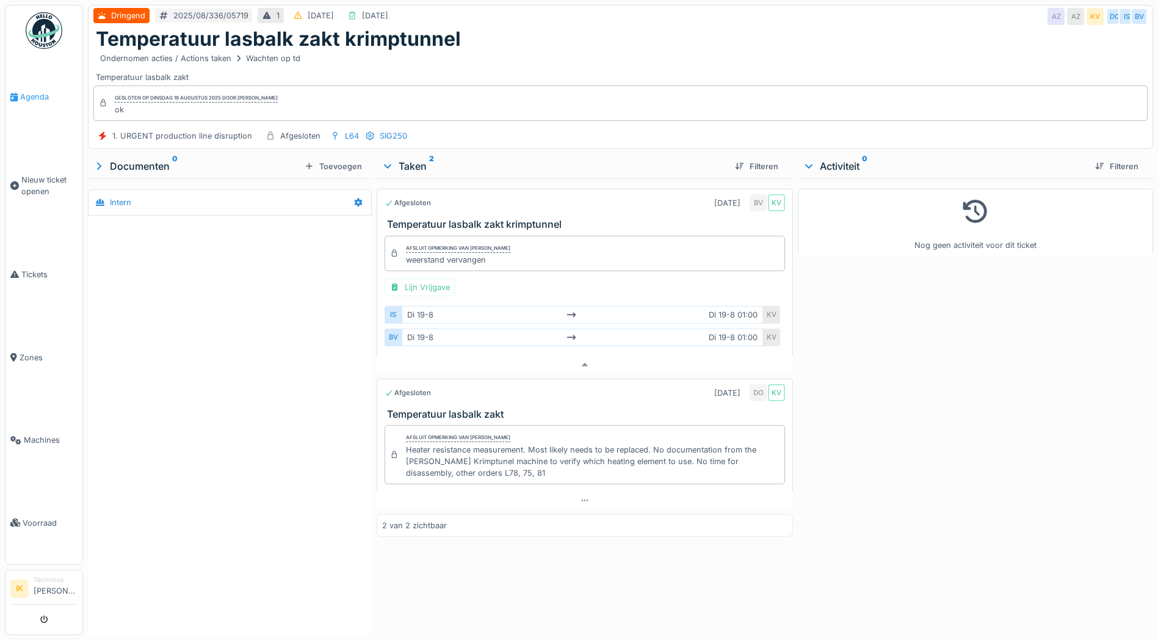
click at [39, 95] on span "Agenda" at bounding box center [48, 97] width 57 height 12
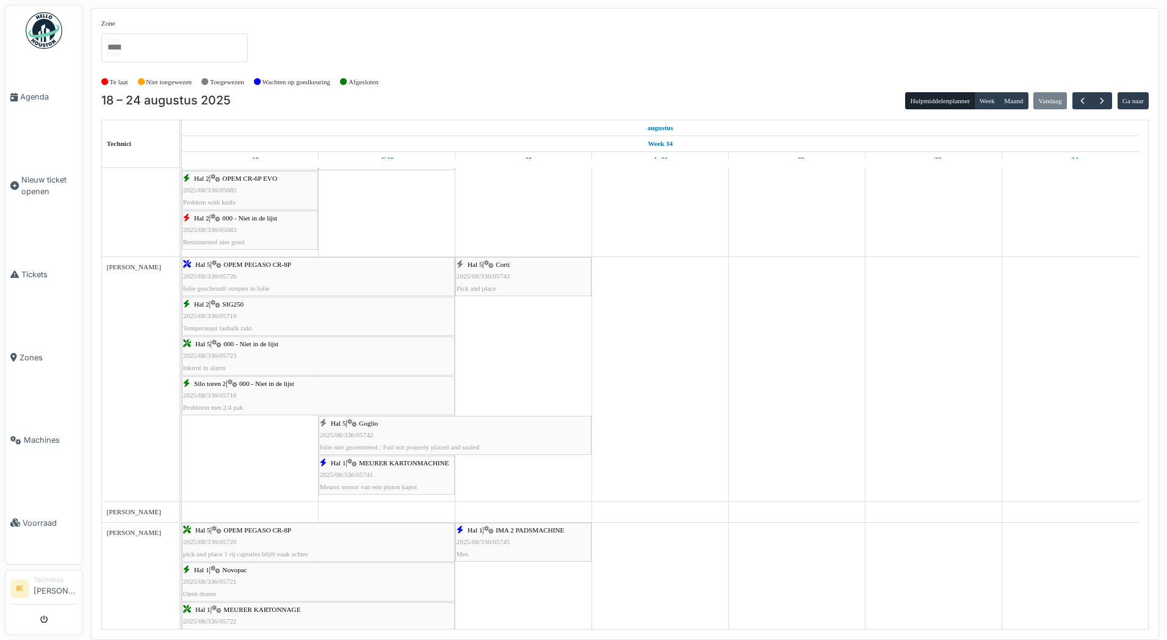
click at [264, 364] on div "Hal 5 | 000 - Niet in de lijst 2025/08/336/05723 inktrol in alarm" at bounding box center [318, 355] width 270 height 35
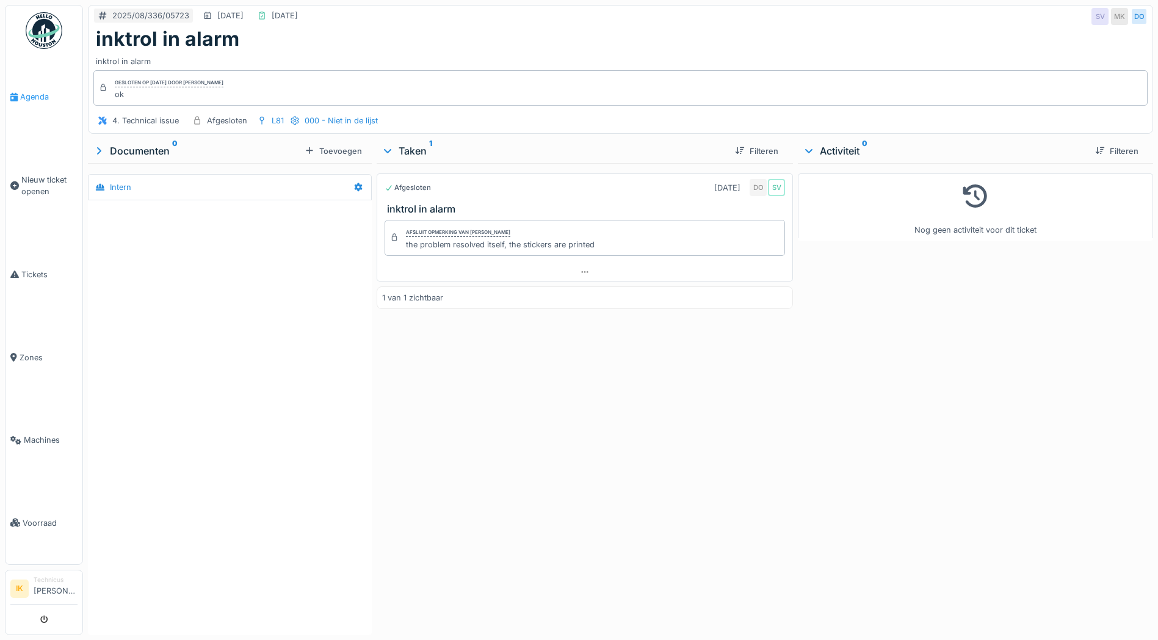
click at [40, 96] on span "Agenda" at bounding box center [48, 97] width 57 height 12
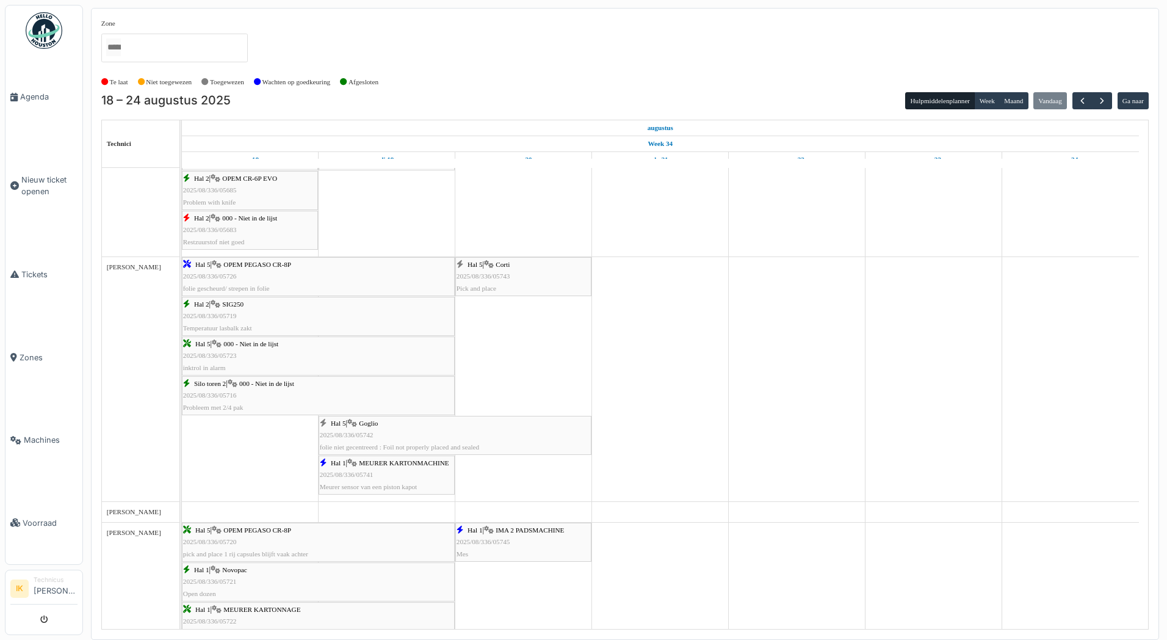
scroll to position [488, 0]
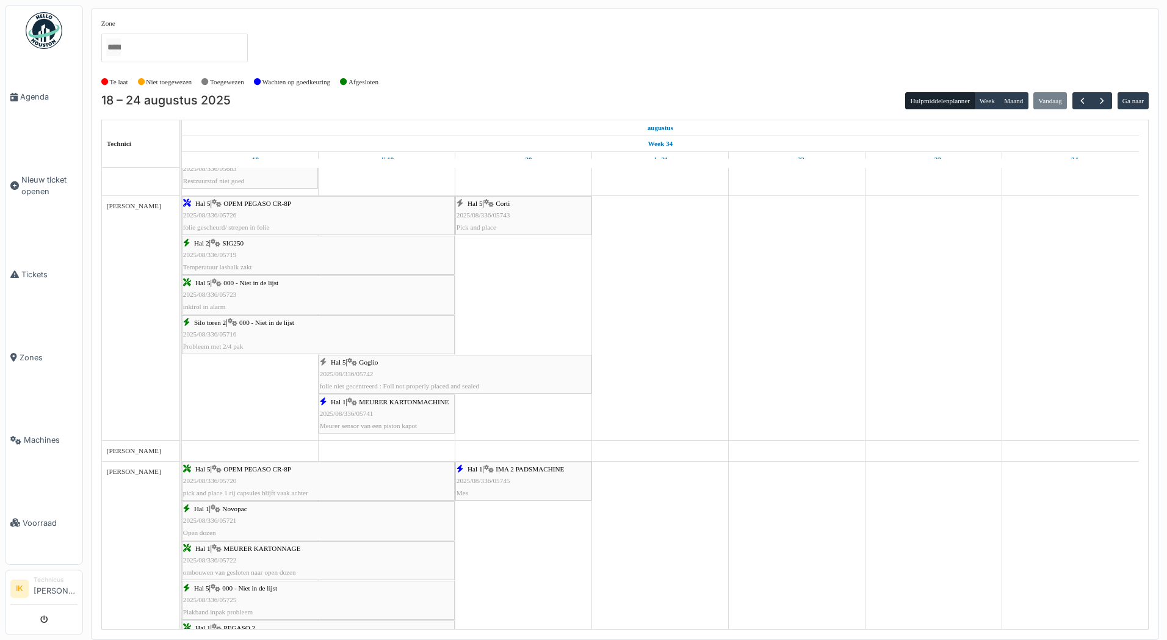
click at [257, 207] on span "OPEM PEGASO CR-8P" at bounding box center [257, 203] width 68 height 7
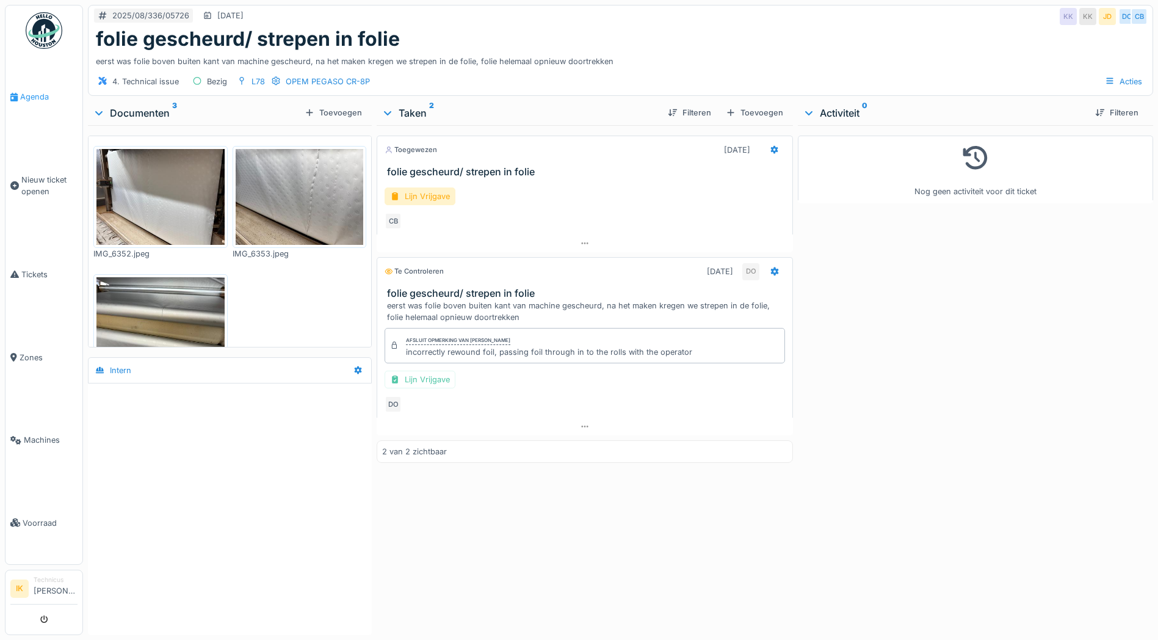
click at [38, 96] on span "Agenda" at bounding box center [48, 97] width 57 height 12
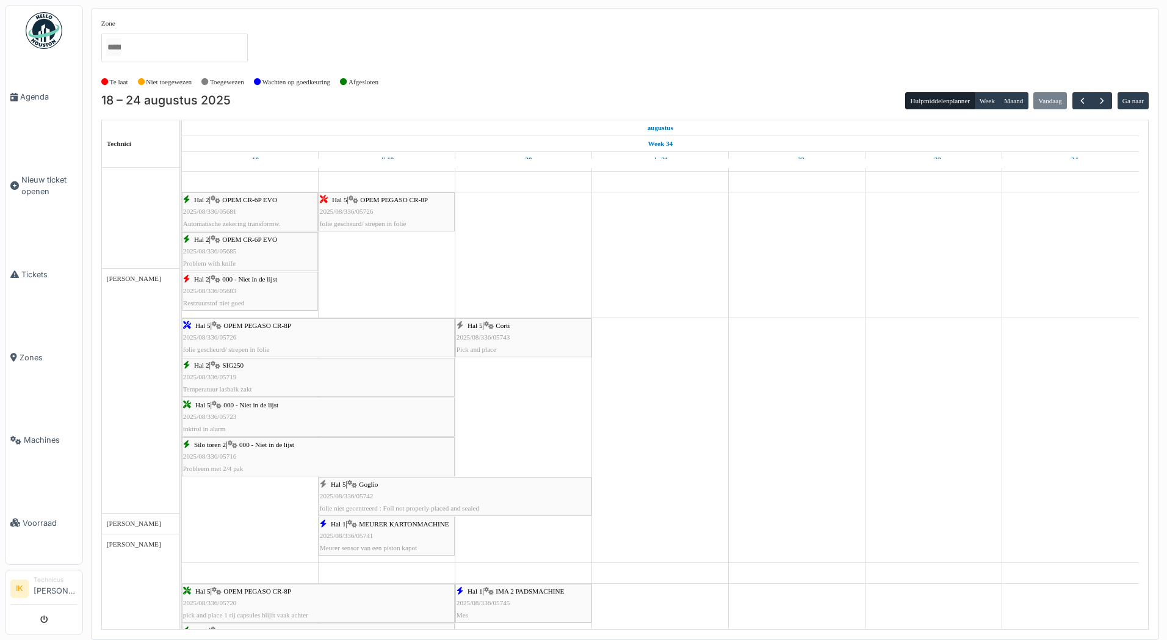
scroll to position [366, 0]
click at [27, 96] on span "Agenda" at bounding box center [48, 97] width 57 height 12
